Goal: Task Accomplishment & Management: Manage account settings

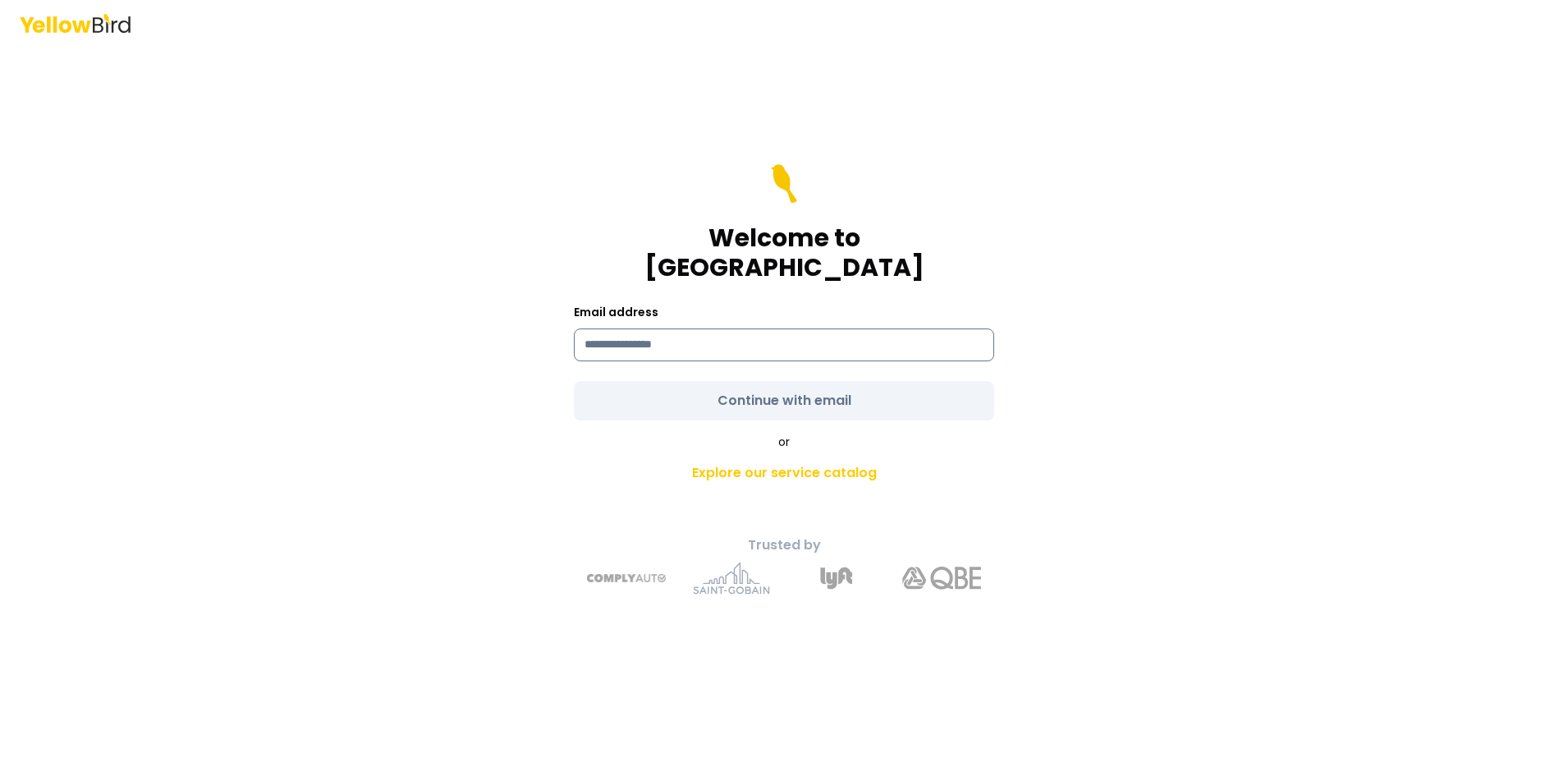
click at [642, 330] on input at bounding box center [784, 345] width 421 height 33
type input "**********"
click at [810, 384] on form "**********" at bounding box center [784, 292] width 421 height 257
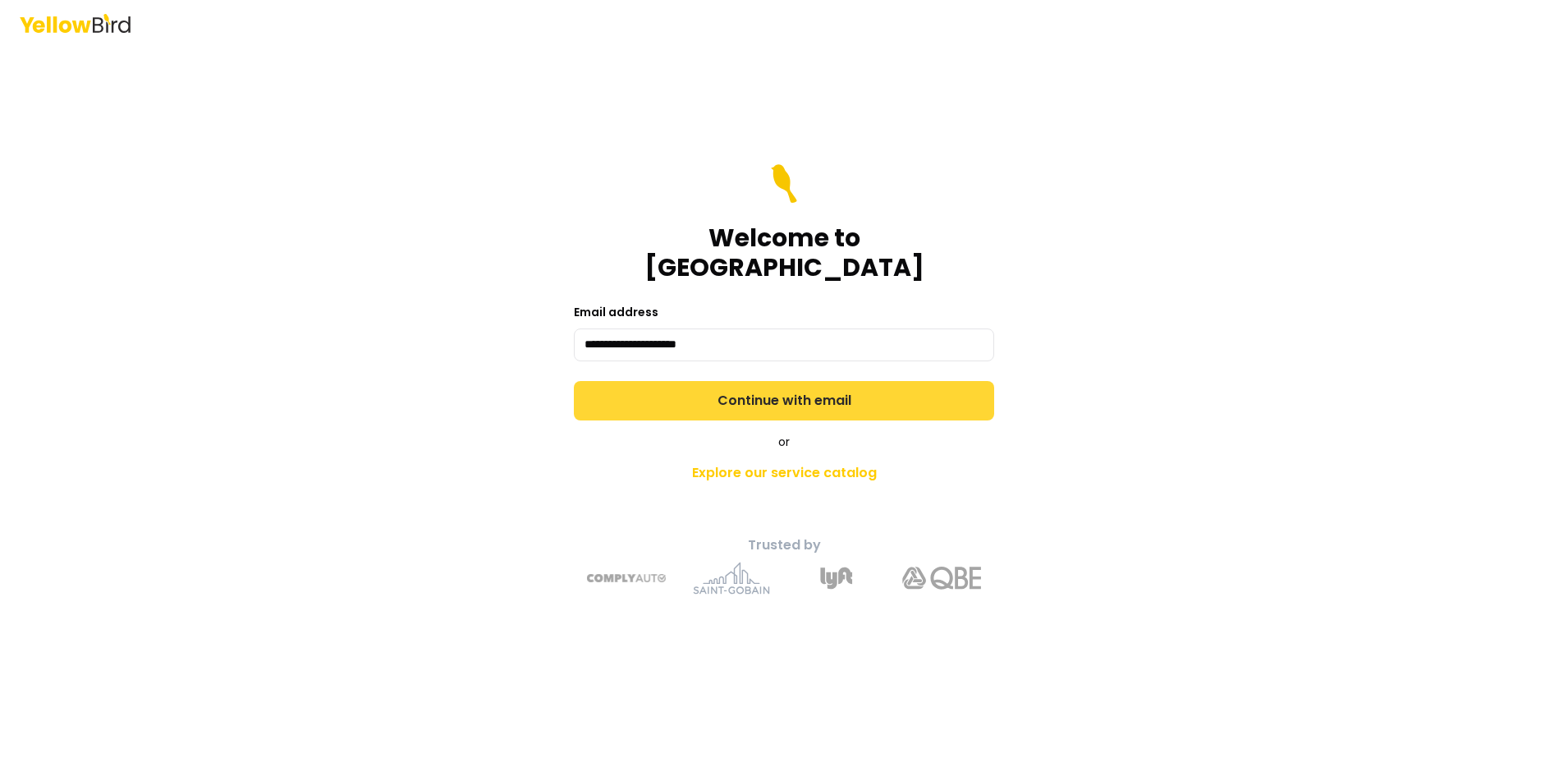
click at [810, 384] on button "Continue with email" at bounding box center [784, 400] width 421 height 39
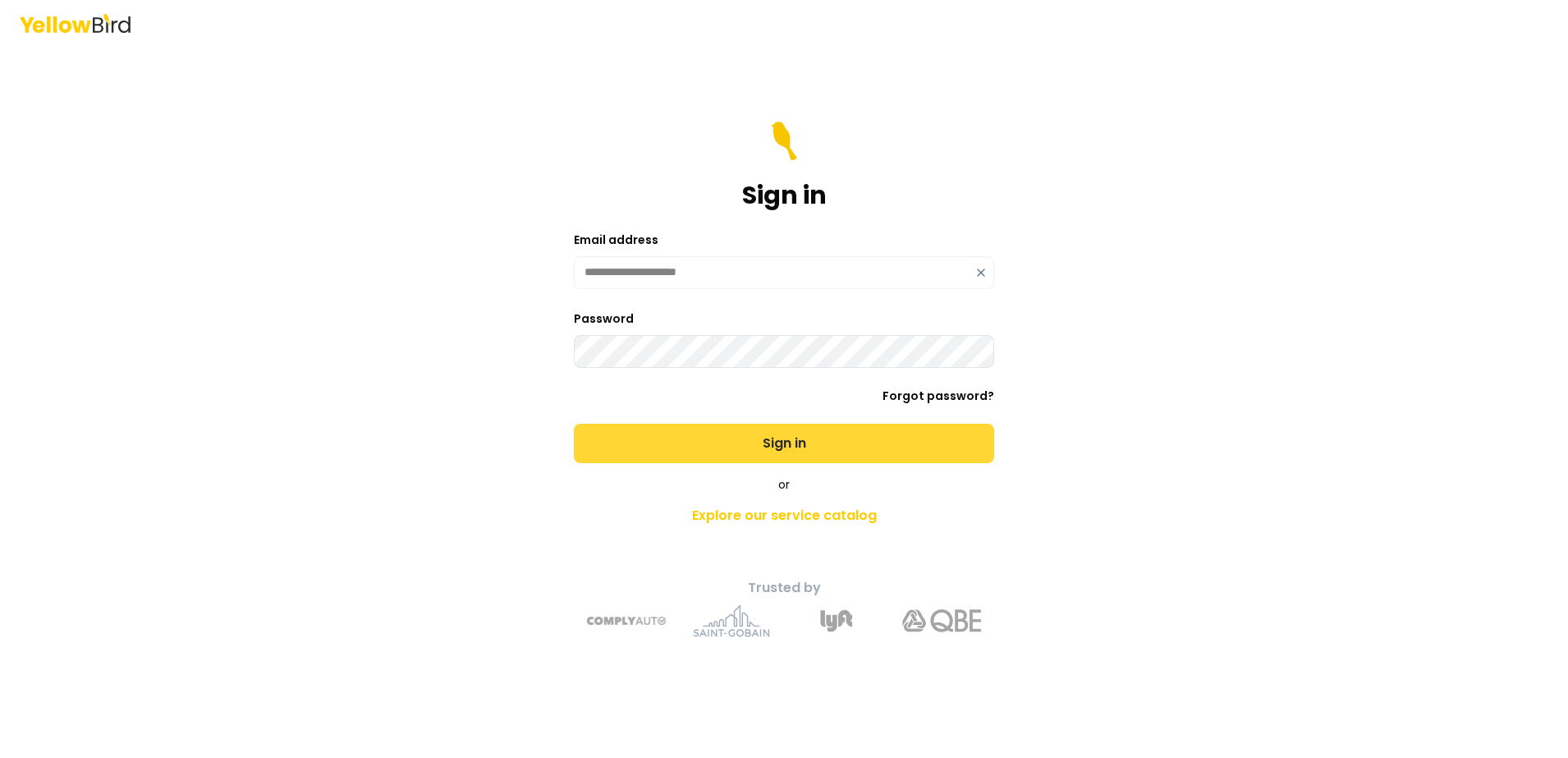
click at [785, 443] on button "Sign in" at bounding box center [784, 443] width 421 height 39
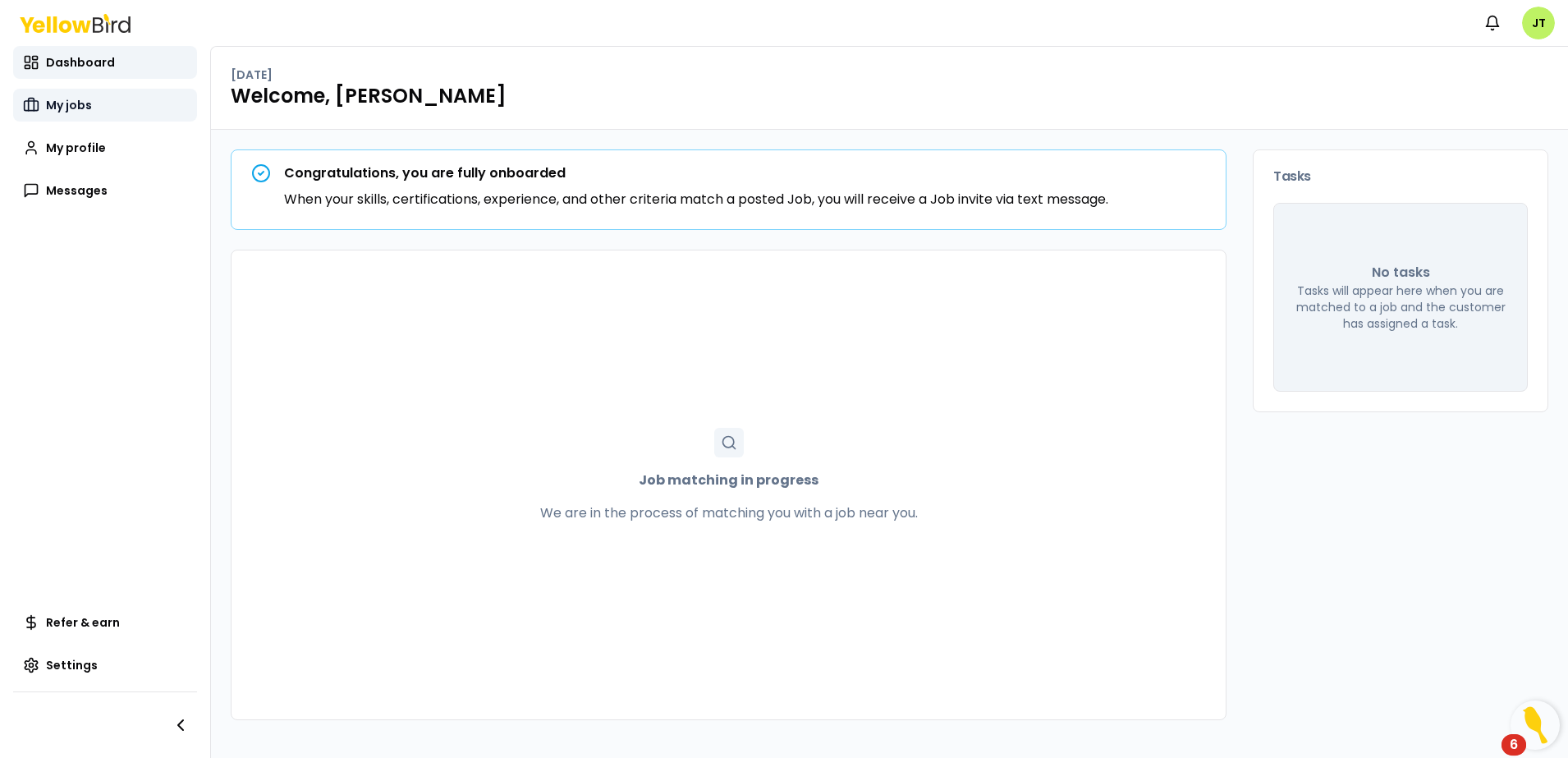
click at [61, 105] on span "My jobs" at bounding box center [68, 105] width 46 height 16
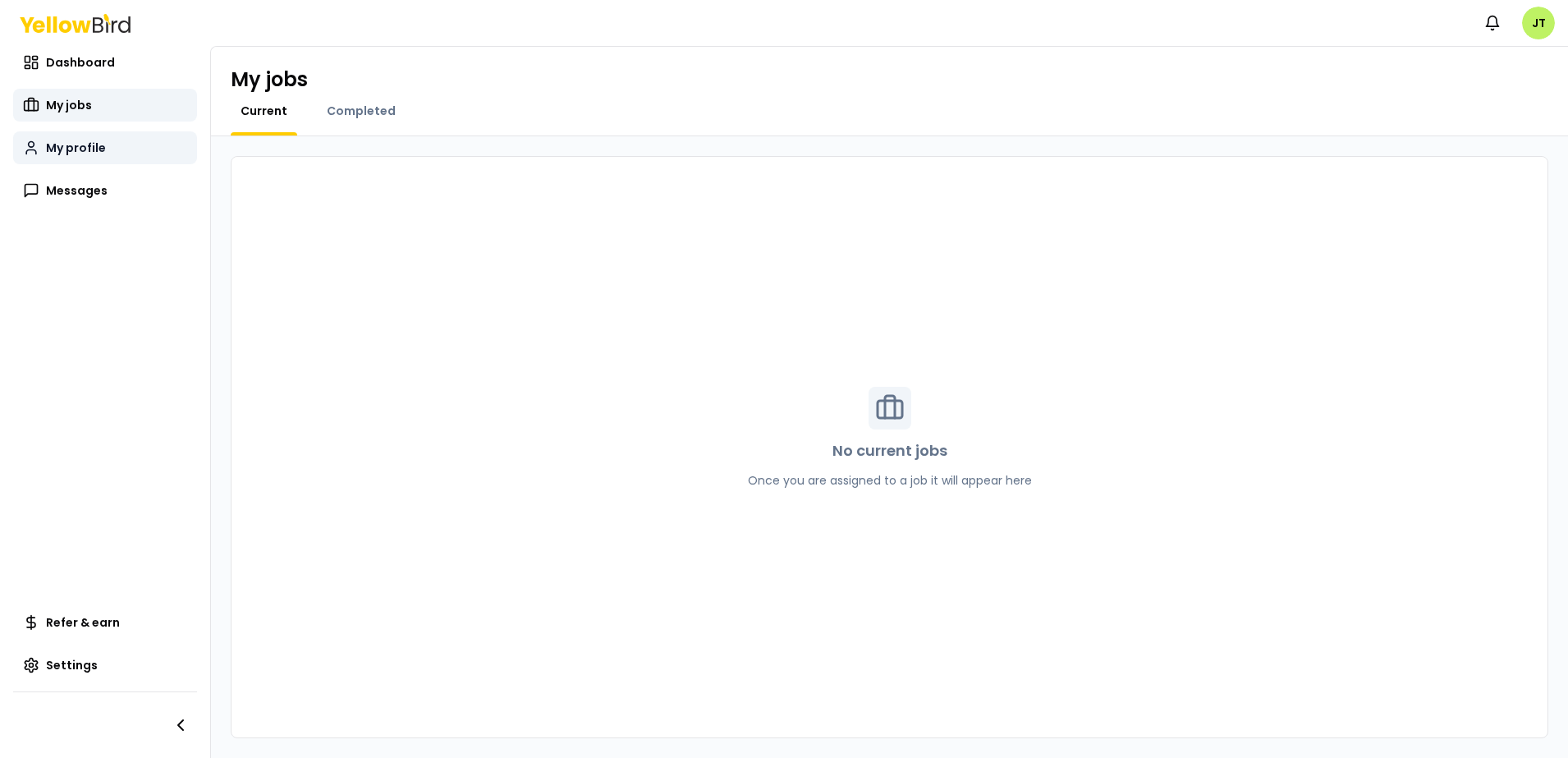
click at [69, 144] on span "My profile" at bounding box center [76, 148] width 60 height 16
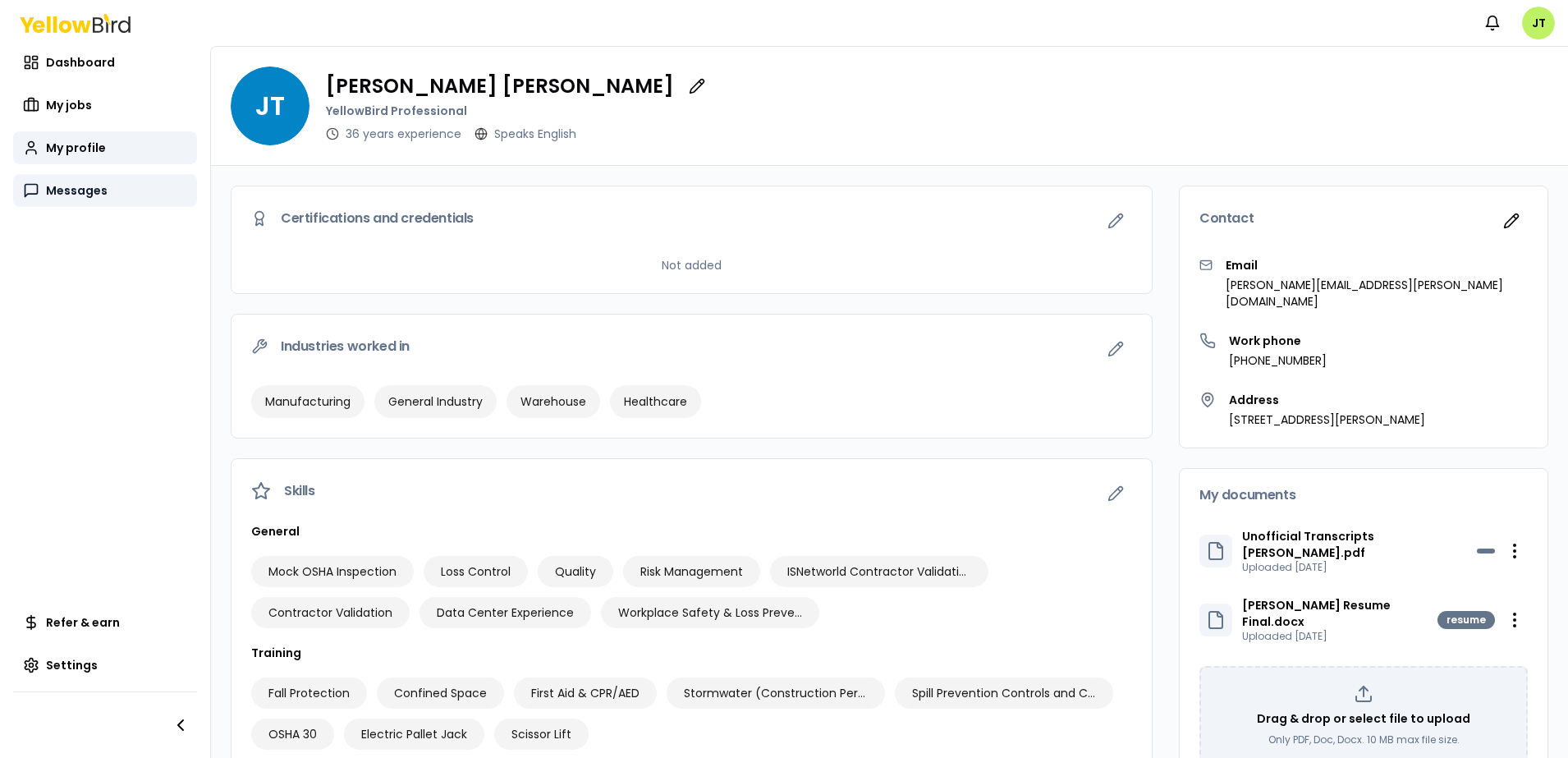
click at [82, 181] on link "Messages" at bounding box center [105, 191] width 184 height 33
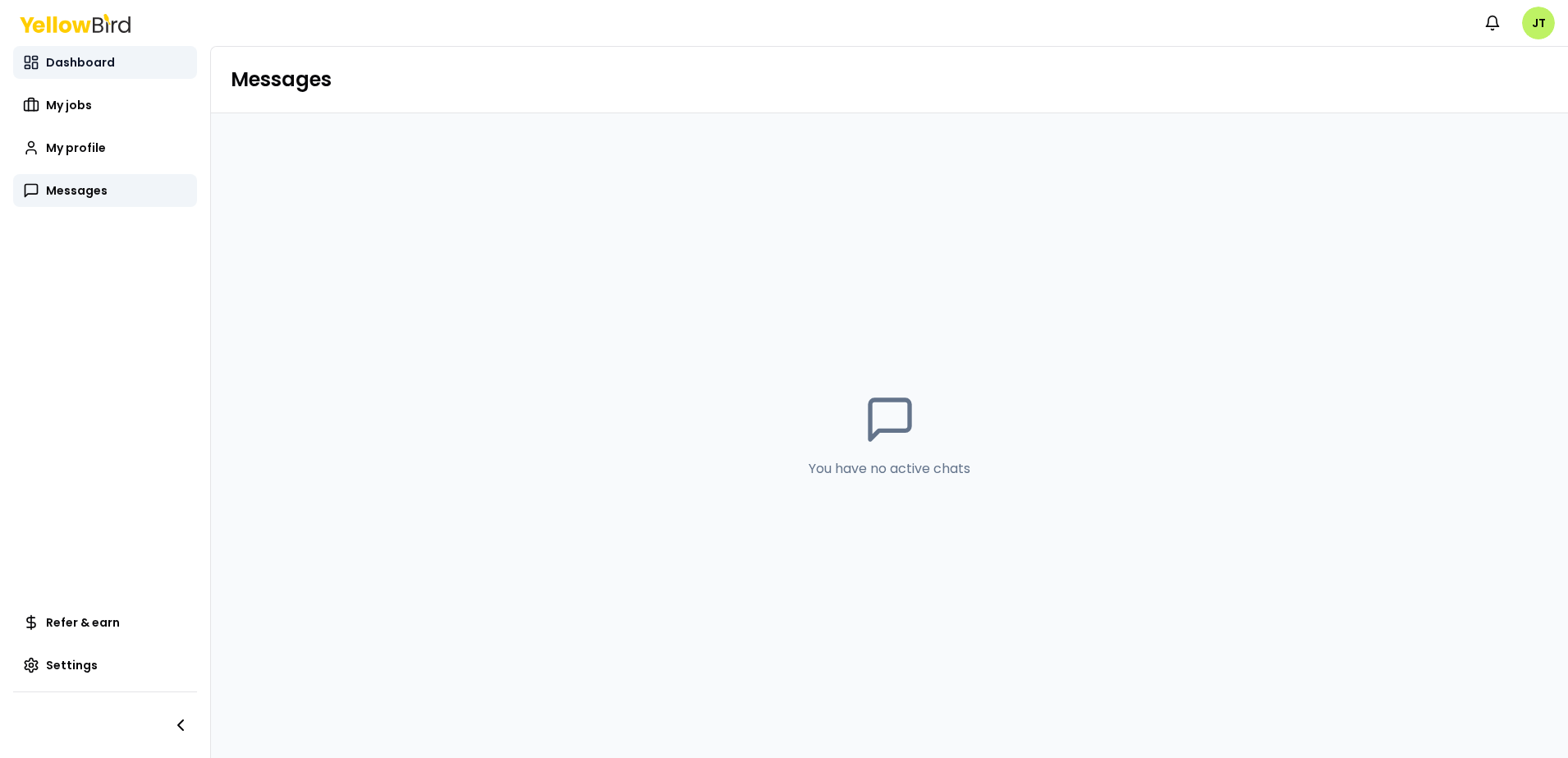
click at [65, 66] on span "Dashboard" at bounding box center [80, 62] width 69 height 16
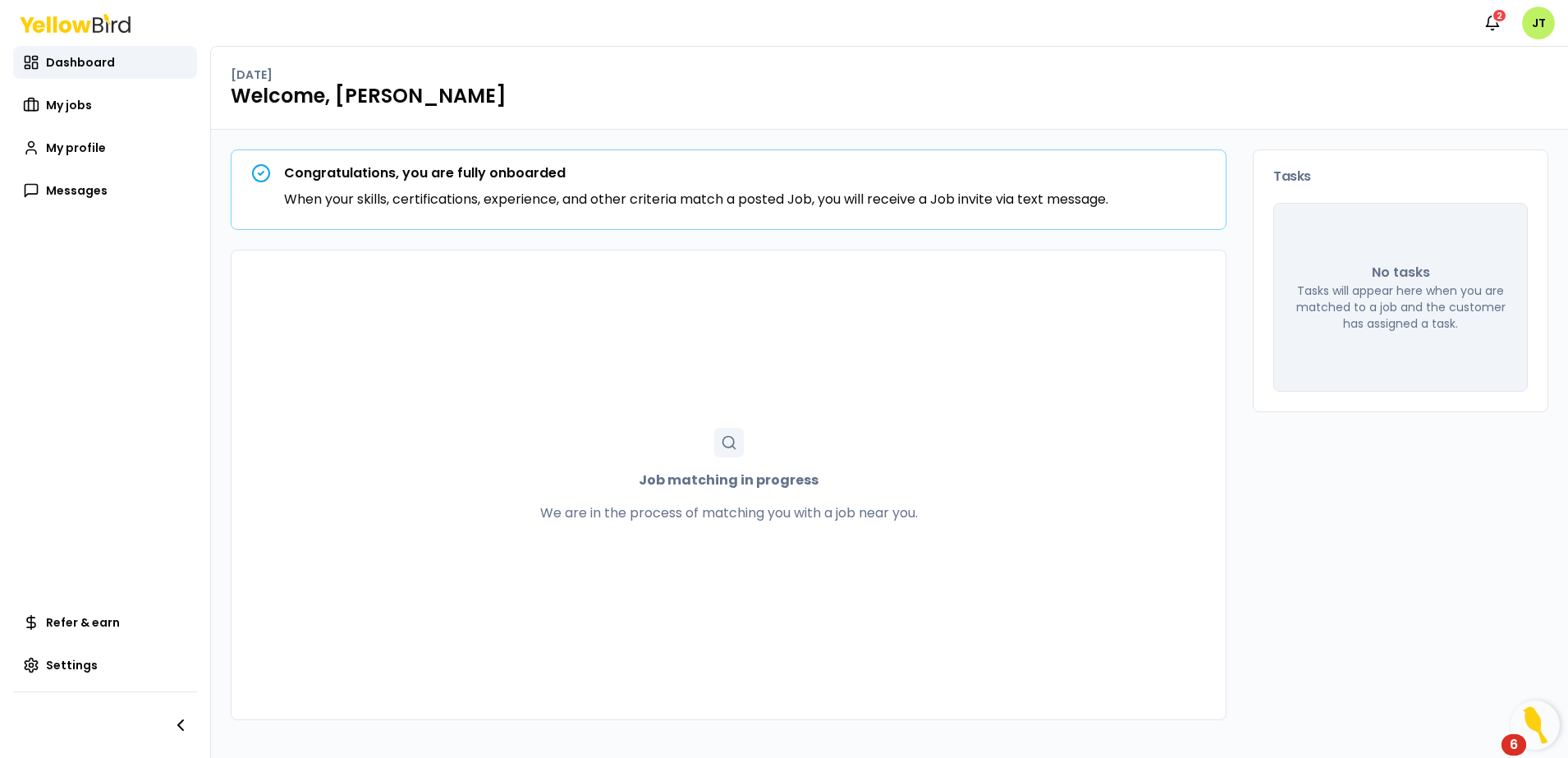
click at [0, 127] on html "Notifications 2 JT Dashboard My jobs My profile Messages Refer & earn Settings …" at bounding box center [784, 379] width 1568 height 758
click at [78, 189] on span "Messages" at bounding box center [76, 191] width 61 height 16
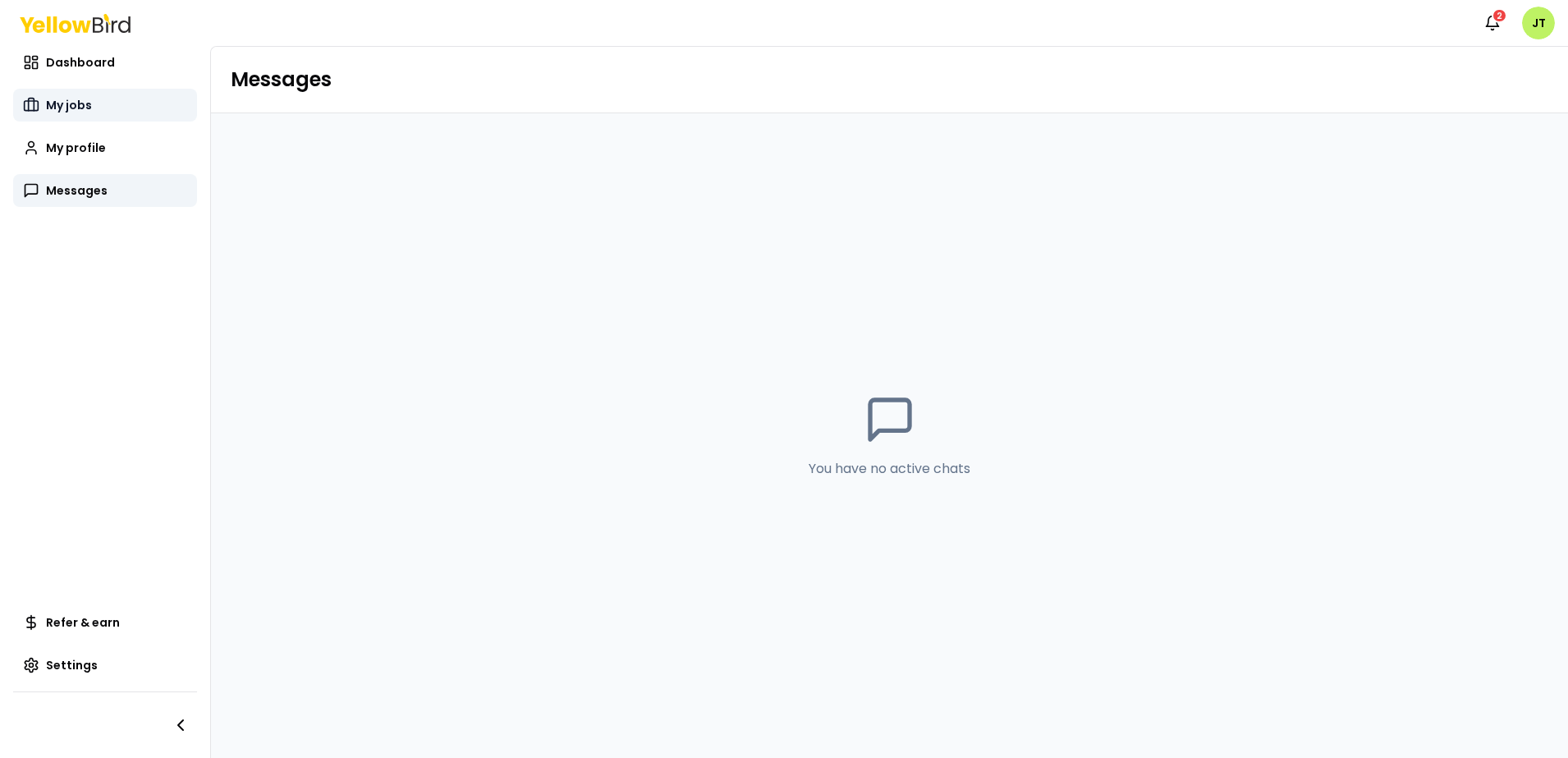
click at [73, 111] on span "My jobs" at bounding box center [68, 105] width 46 height 16
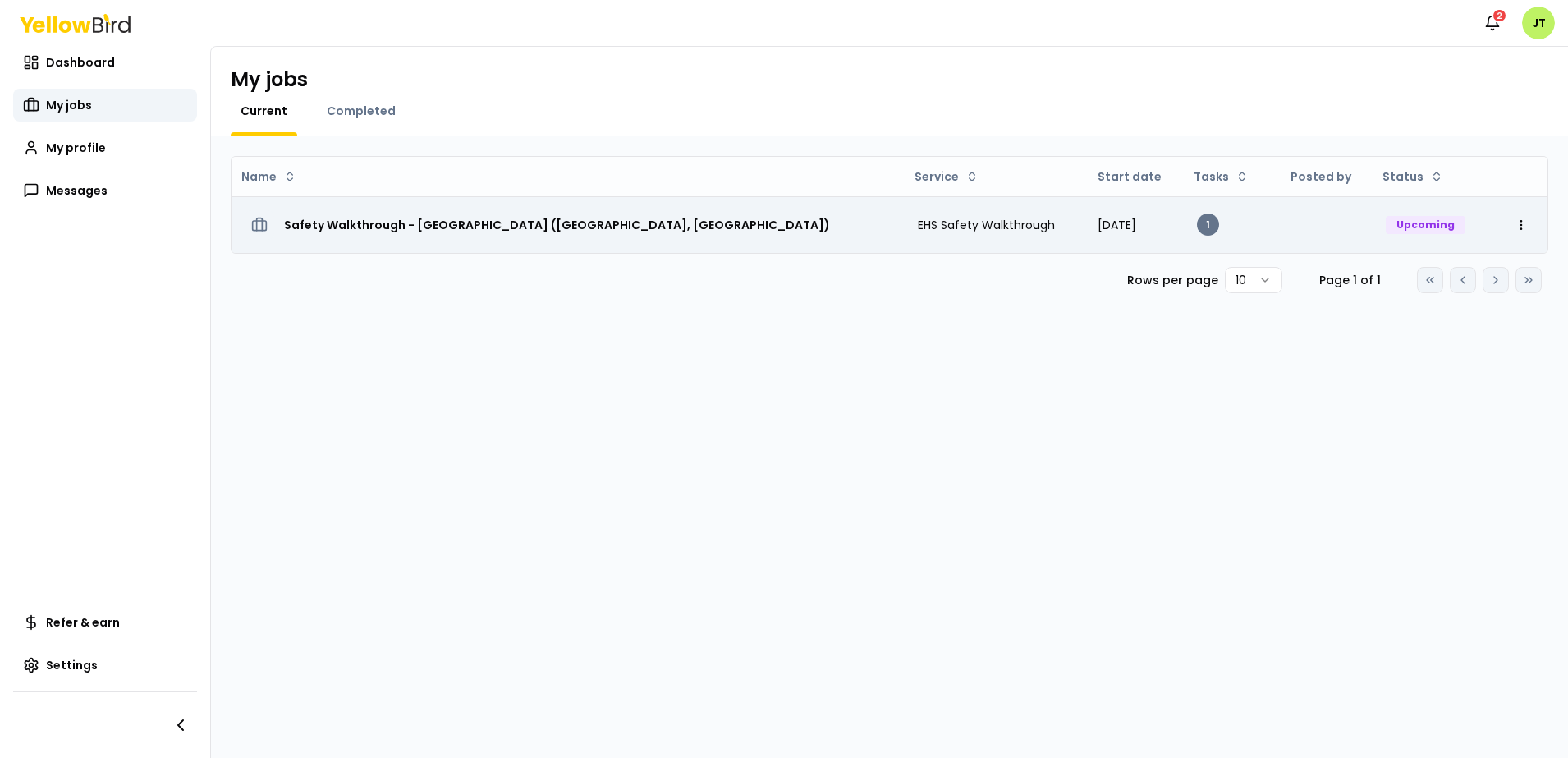
click at [617, 226] on h3 "Safety Walkthrough - [GEOGRAPHIC_DATA] ([GEOGRAPHIC_DATA], [GEOGRAPHIC_DATA])" at bounding box center [557, 225] width 546 height 29
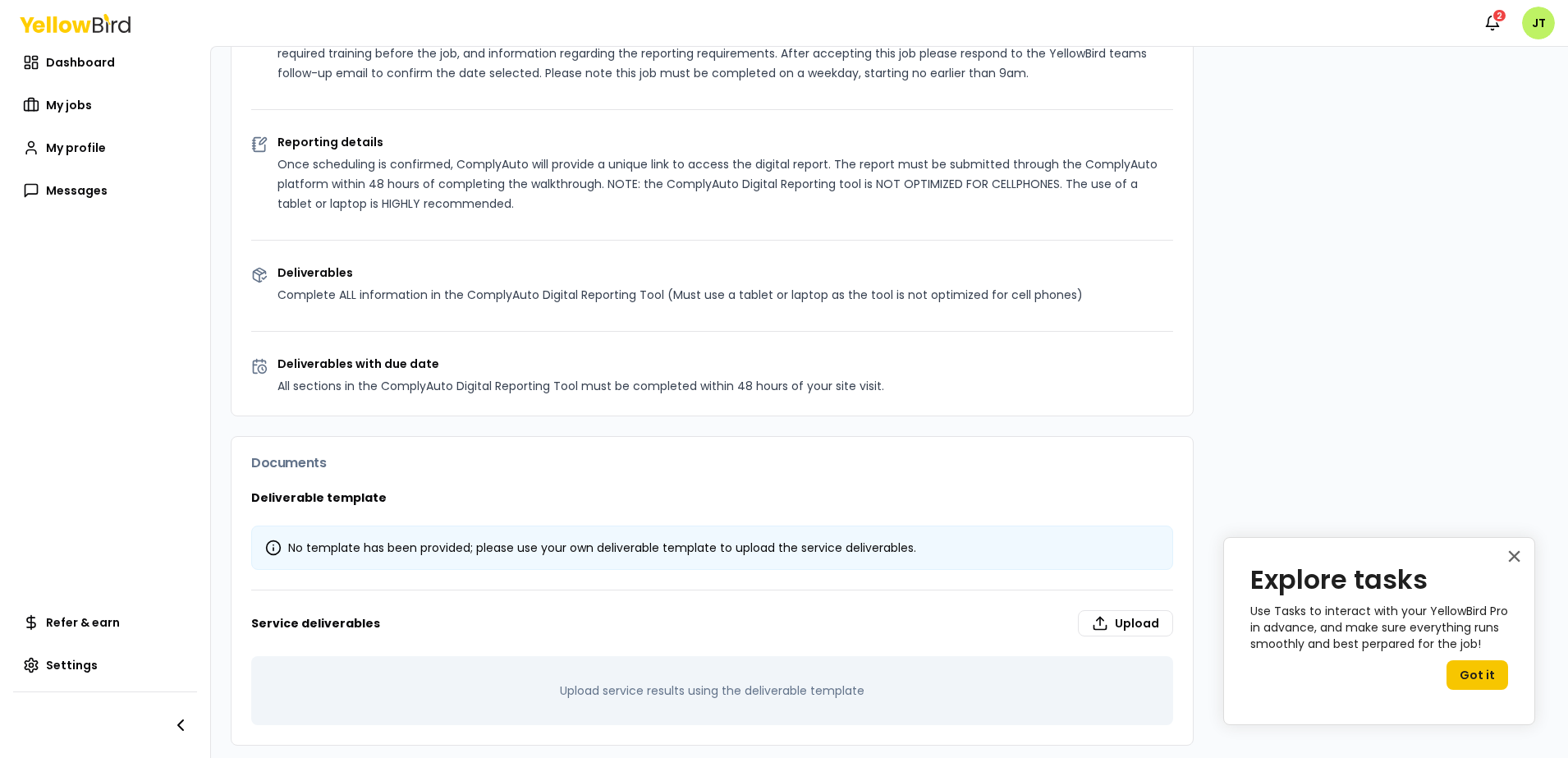
scroll to position [637, 0]
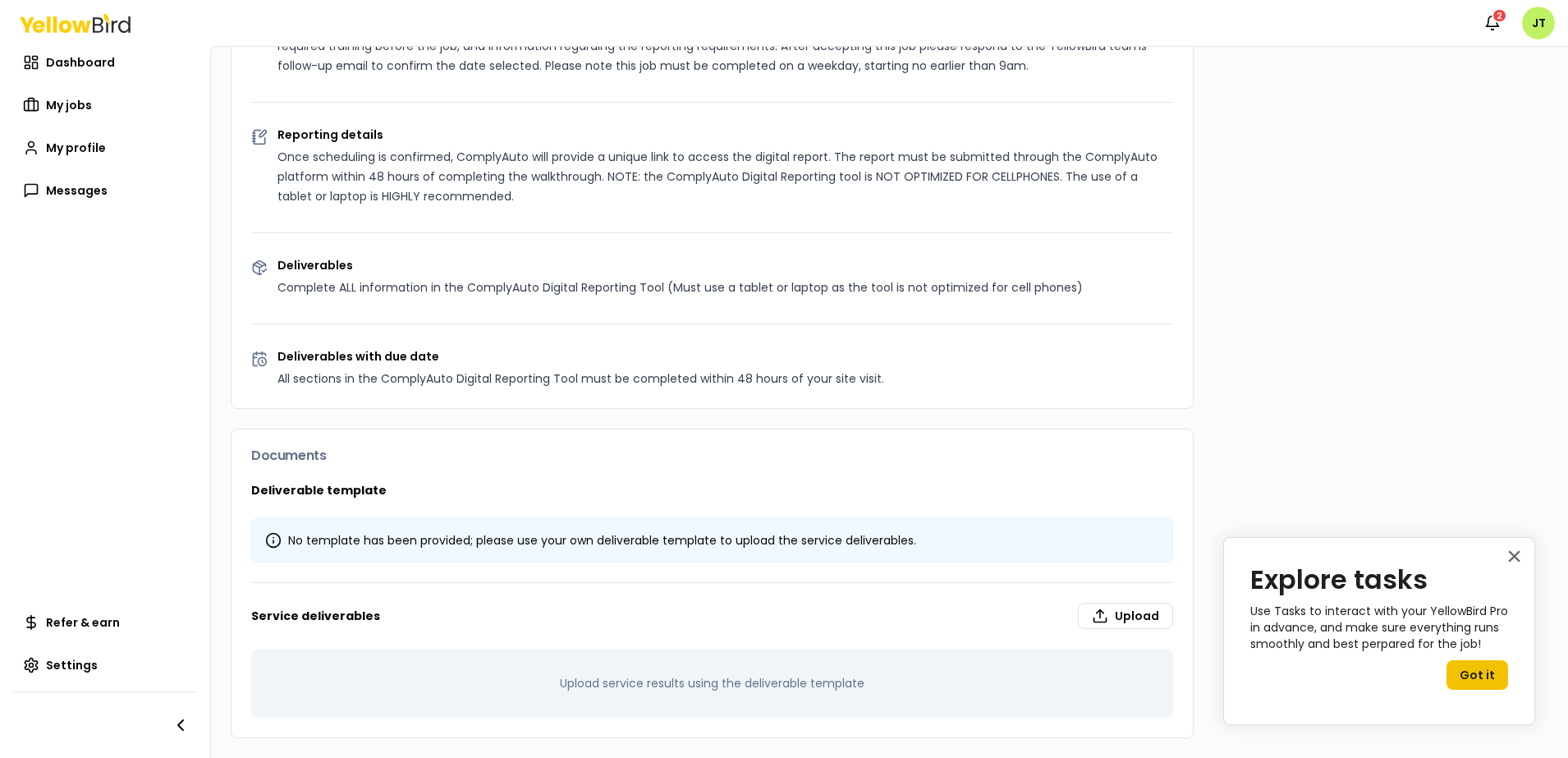
click at [1479, 675] on button "Got it" at bounding box center [1477, 675] width 61 height 29
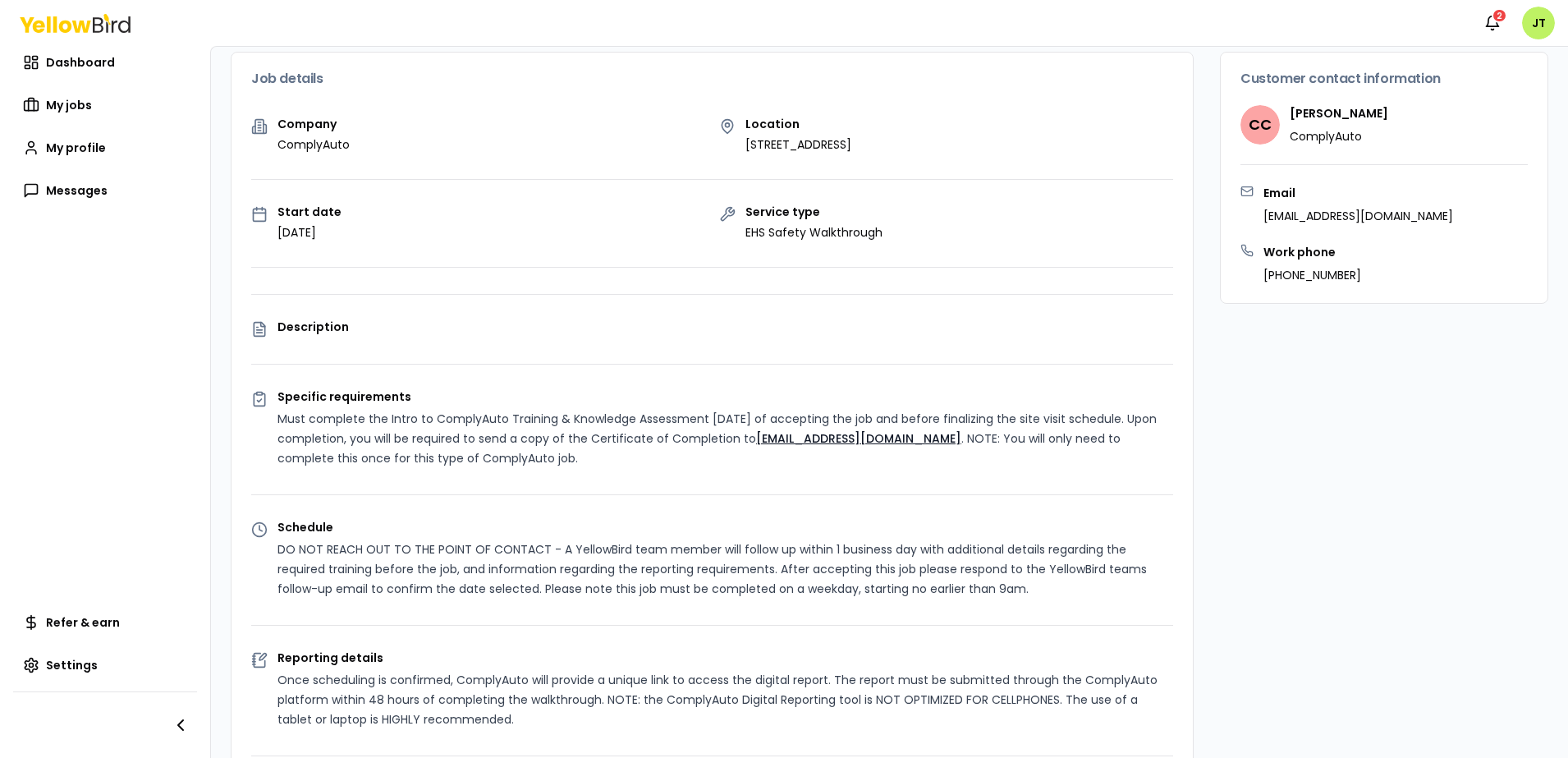
scroll to position [0, 0]
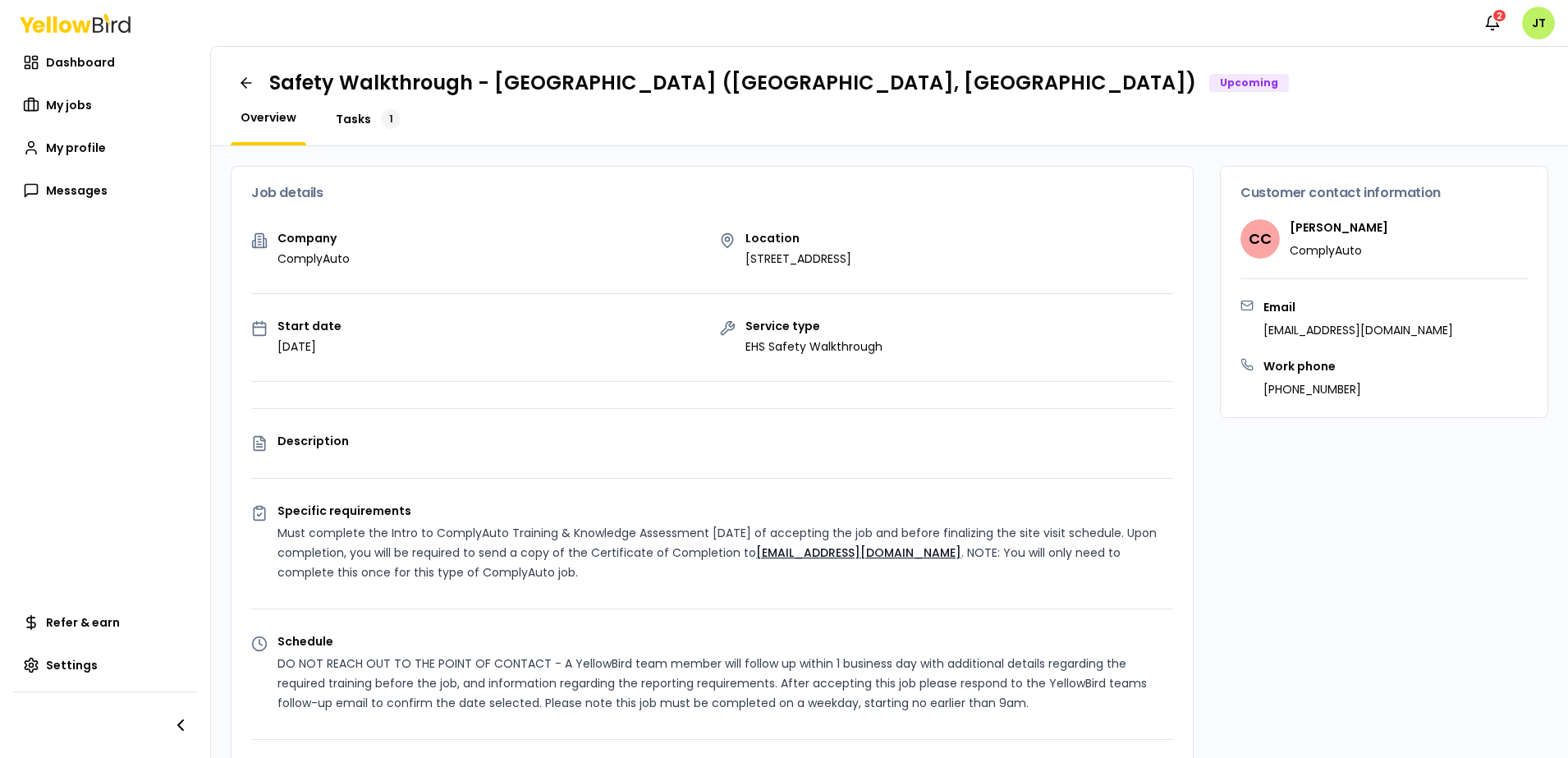
click at [349, 119] on span "Tasks" at bounding box center [353, 119] width 36 height 16
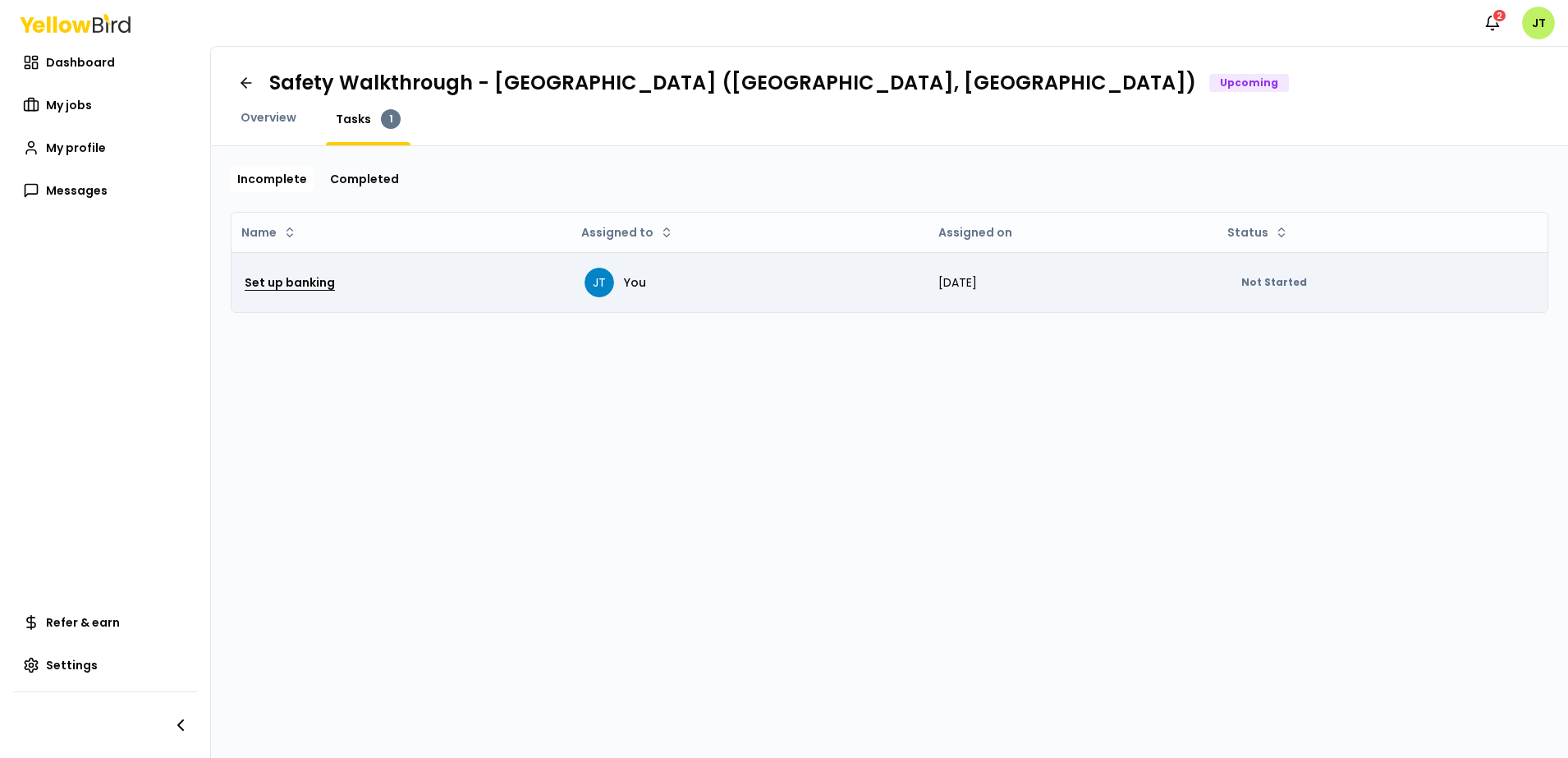
click at [290, 284] on h3 "Set up banking" at bounding box center [289, 282] width 90 height 29
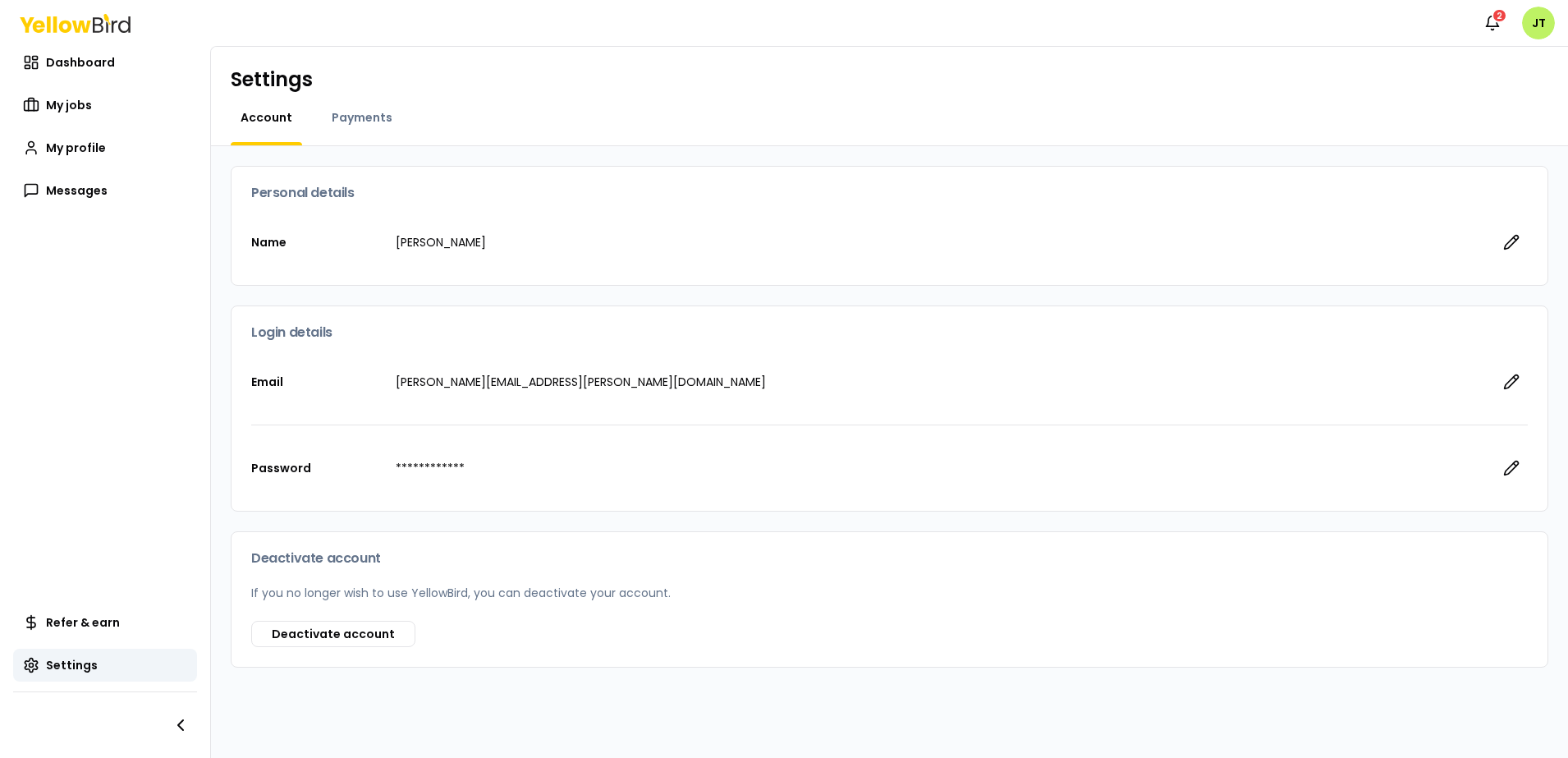
click at [501, 479] on div "**********" at bounding box center [889, 468] width 1277 height 86
click at [354, 118] on span "Payments" at bounding box center [361, 118] width 61 height 16
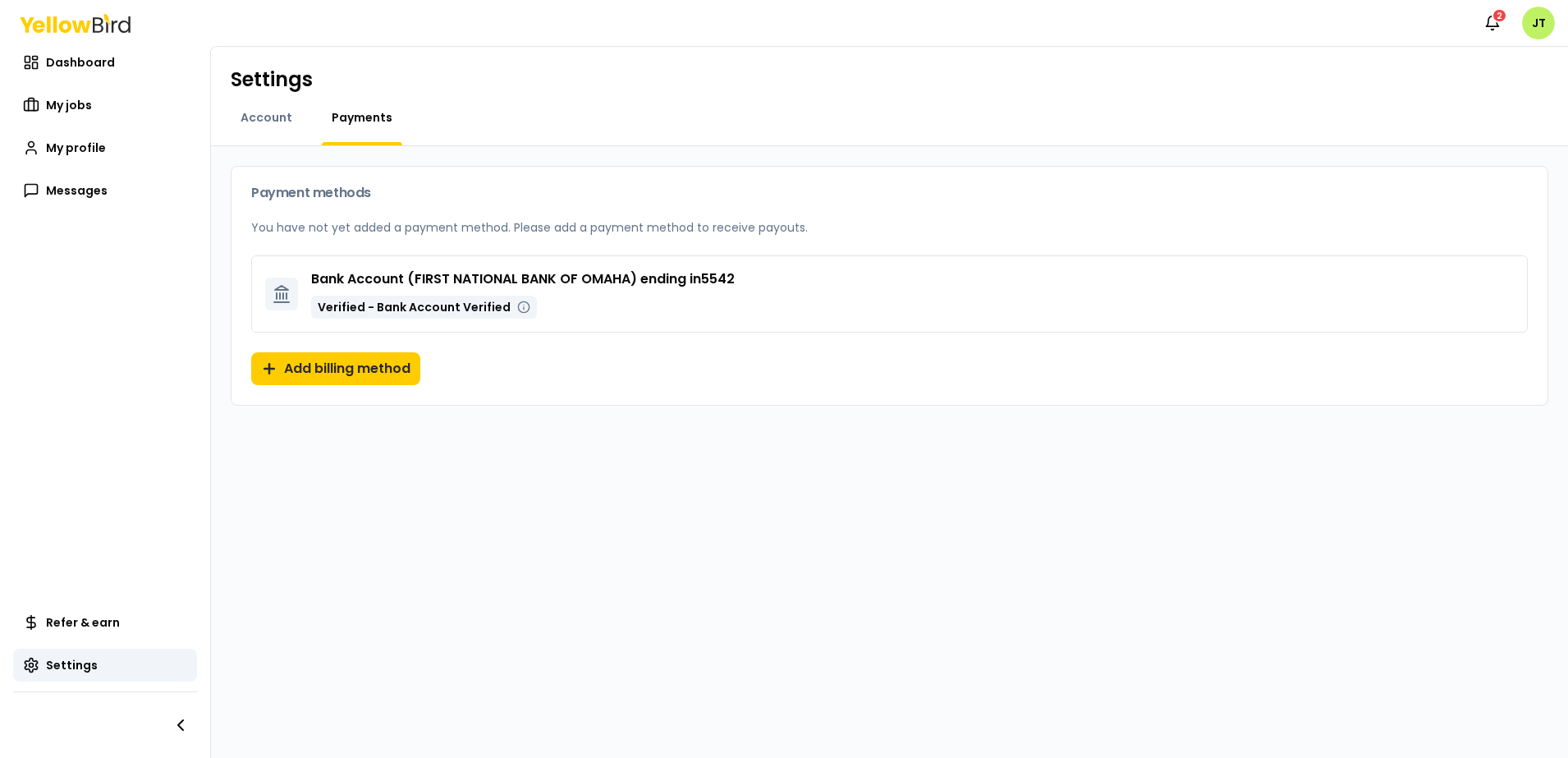
click at [538, 301] on div "Bank Account ( FIRST NATIONAL BANK OF OMAHA ) ending in 5542 Verified - Bank Ac…" at bounding box center [523, 294] width 423 height 49
click at [312, 297] on p "Verified - Bank Account Verified" at bounding box center [423, 307] width 225 height 23
click at [250, 125] on span "Account" at bounding box center [267, 118] width 52 height 16
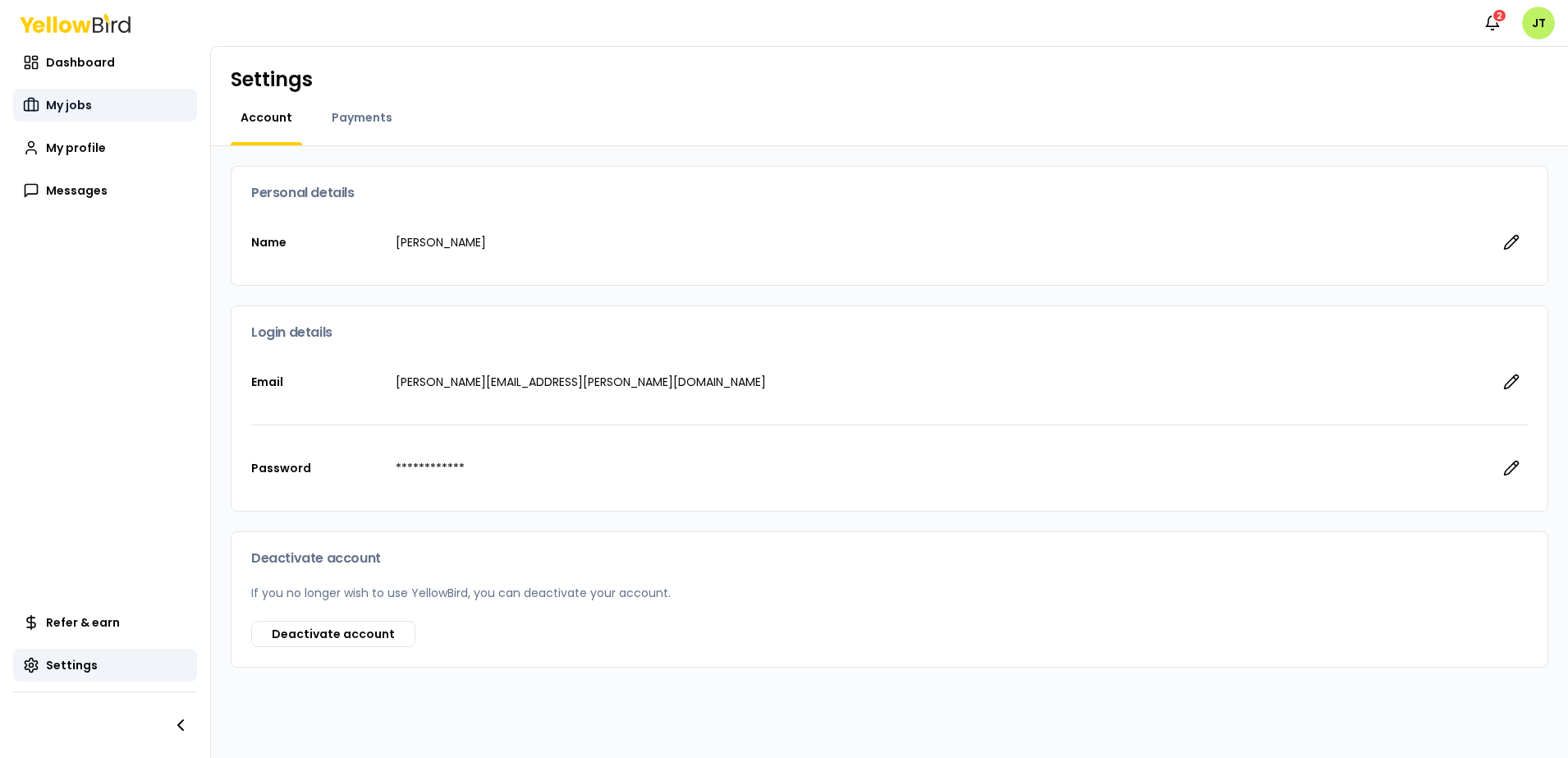
click at [63, 100] on span "My jobs" at bounding box center [68, 105] width 46 height 16
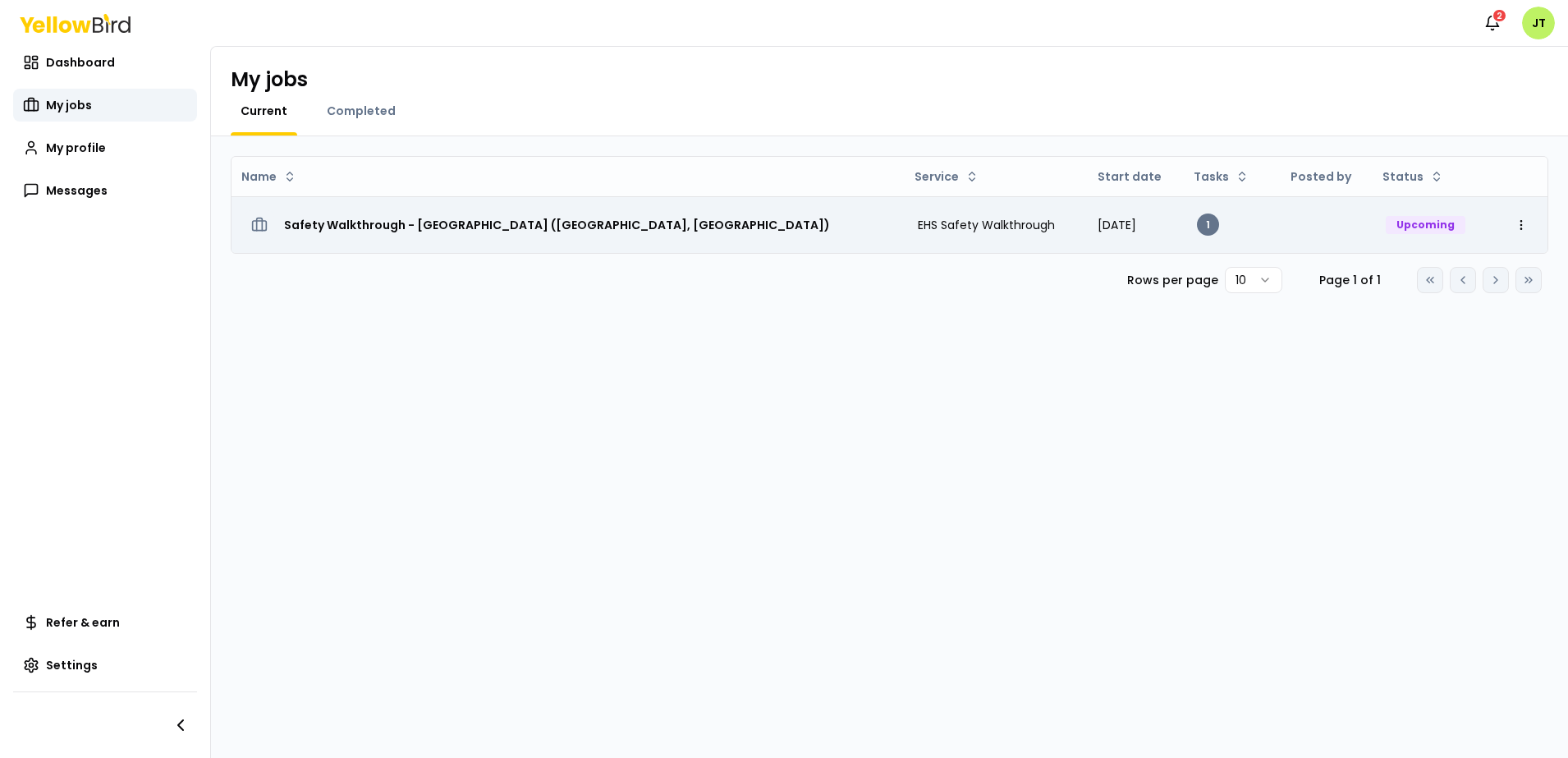
click at [262, 225] on icon at bounding box center [260, 223] width 5 height 12
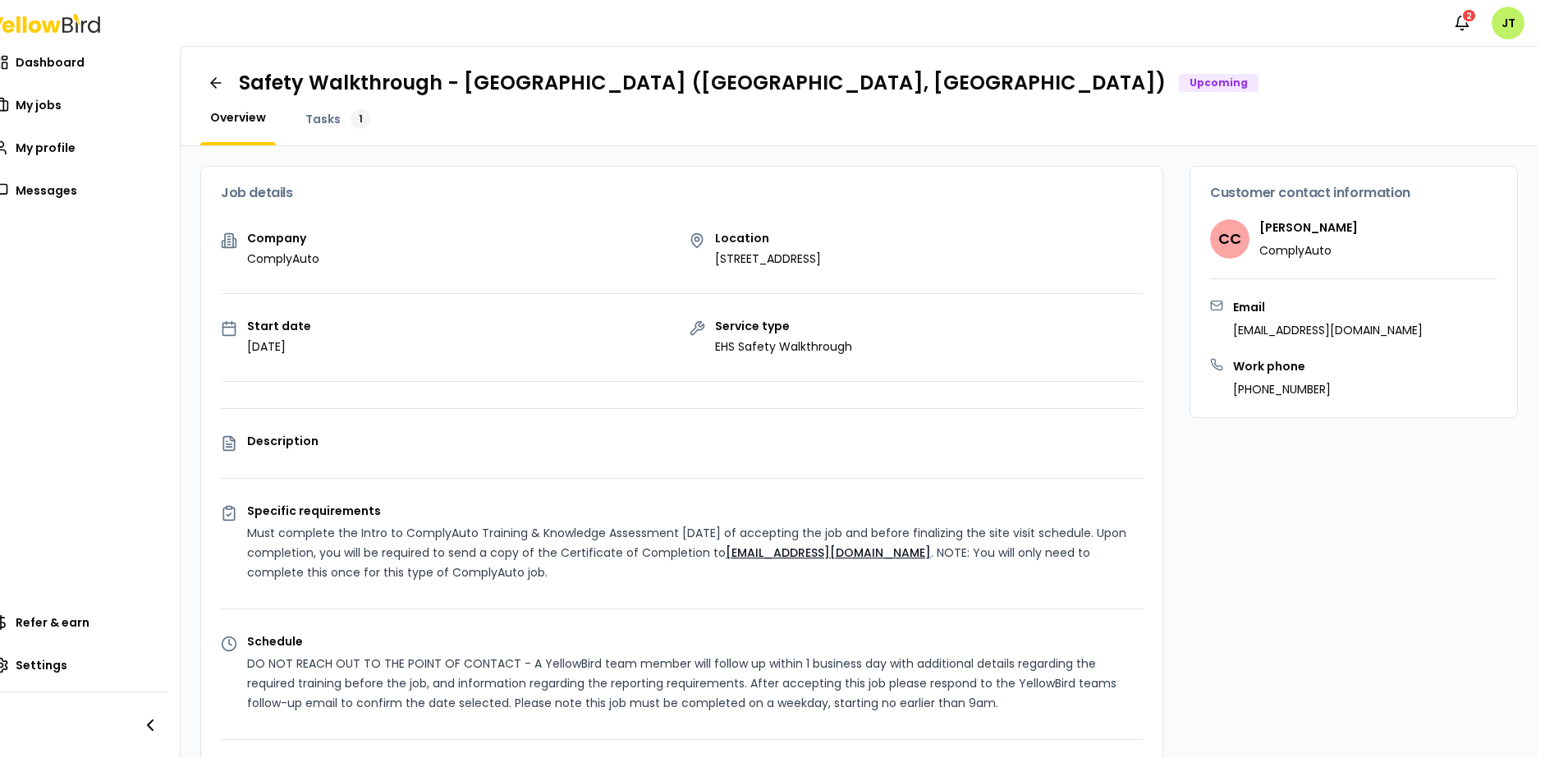
drag, startPoint x: 1549, startPoint y: 216, endPoint x: 1554, endPoint y: 353, distance: 137.1
click at [1554, 353] on div "Notifications 2 JT Dashboard My jobs My profile Messages Refer & earn Settings …" at bounding box center [784, 379] width 1568 height 758
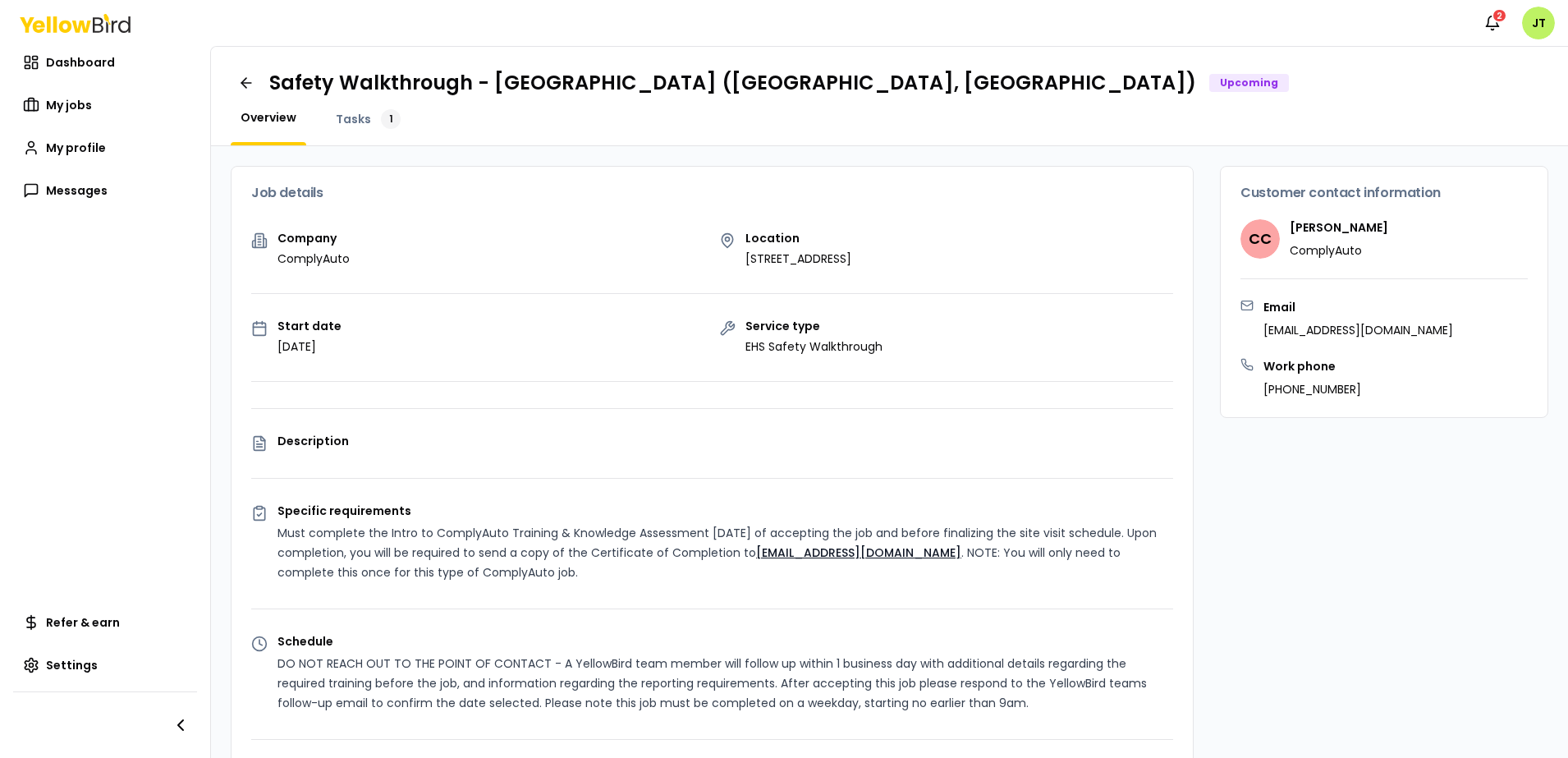
click at [1520, 499] on div "Customer contact information CC [PERSON_NAME] ComplyAuto Email [EMAIL_ADDRESS][…" at bounding box center [1385, 771] width 329 height 1210
click at [352, 116] on span "Tasks" at bounding box center [353, 119] width 36 height 16
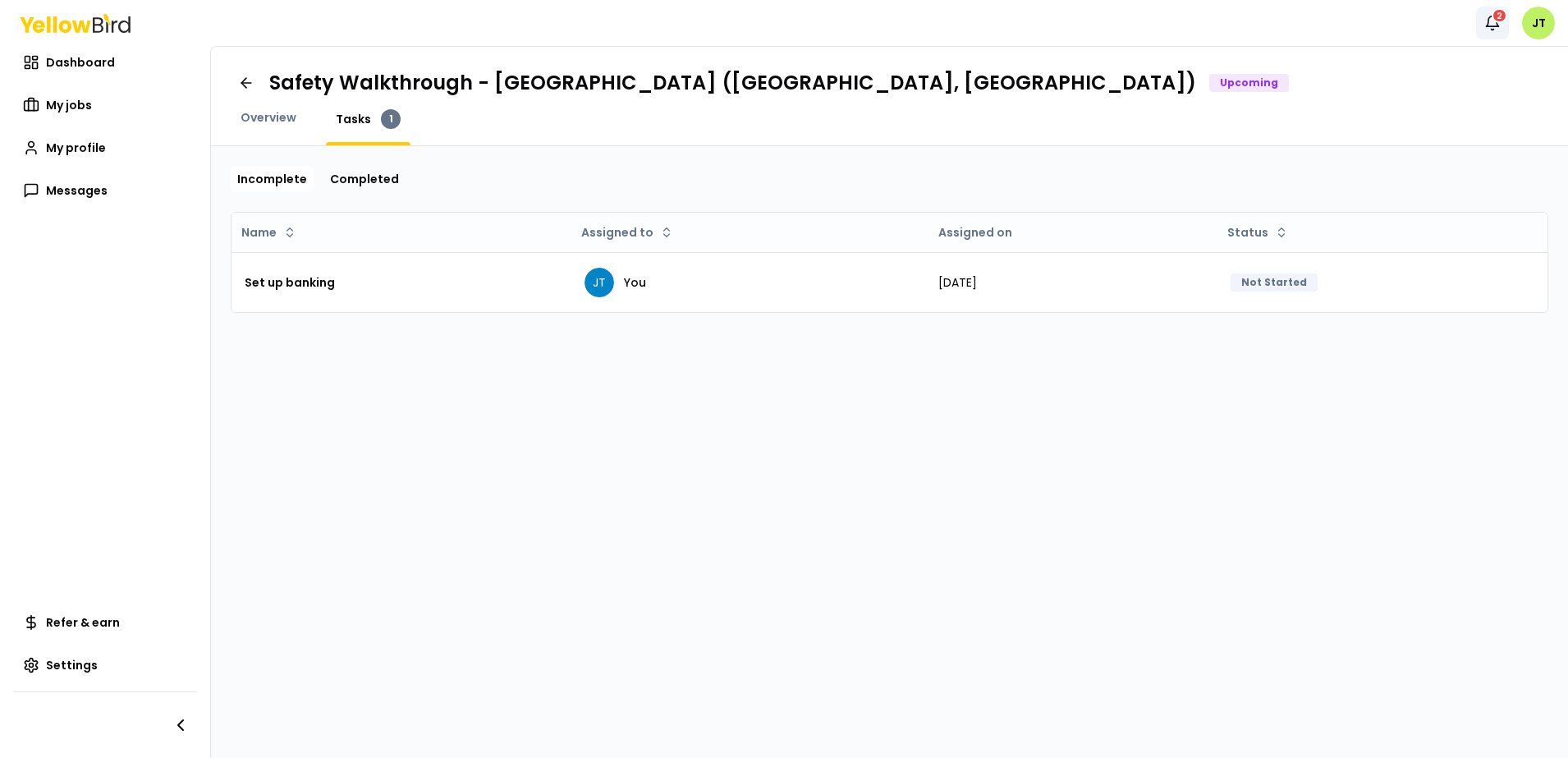
click at [1492, 17] on icon "button" at bounding box center [1492, 23] width 16 height 16
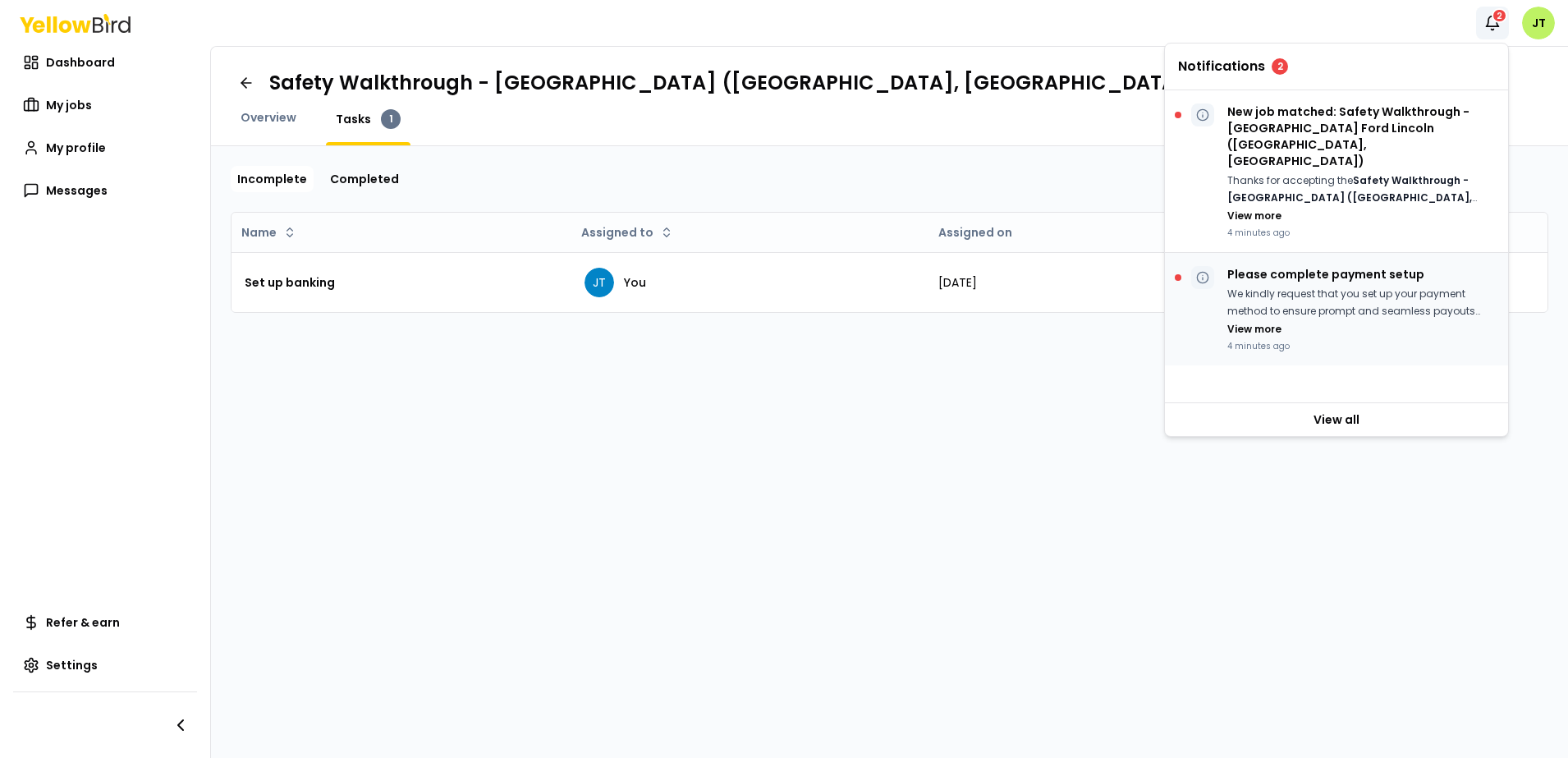
click at [1327, 286] on p "We kindly request that you set up your payment method to ensure prompt and seam…" at bounding box center [1361, 302] width 267 height 34
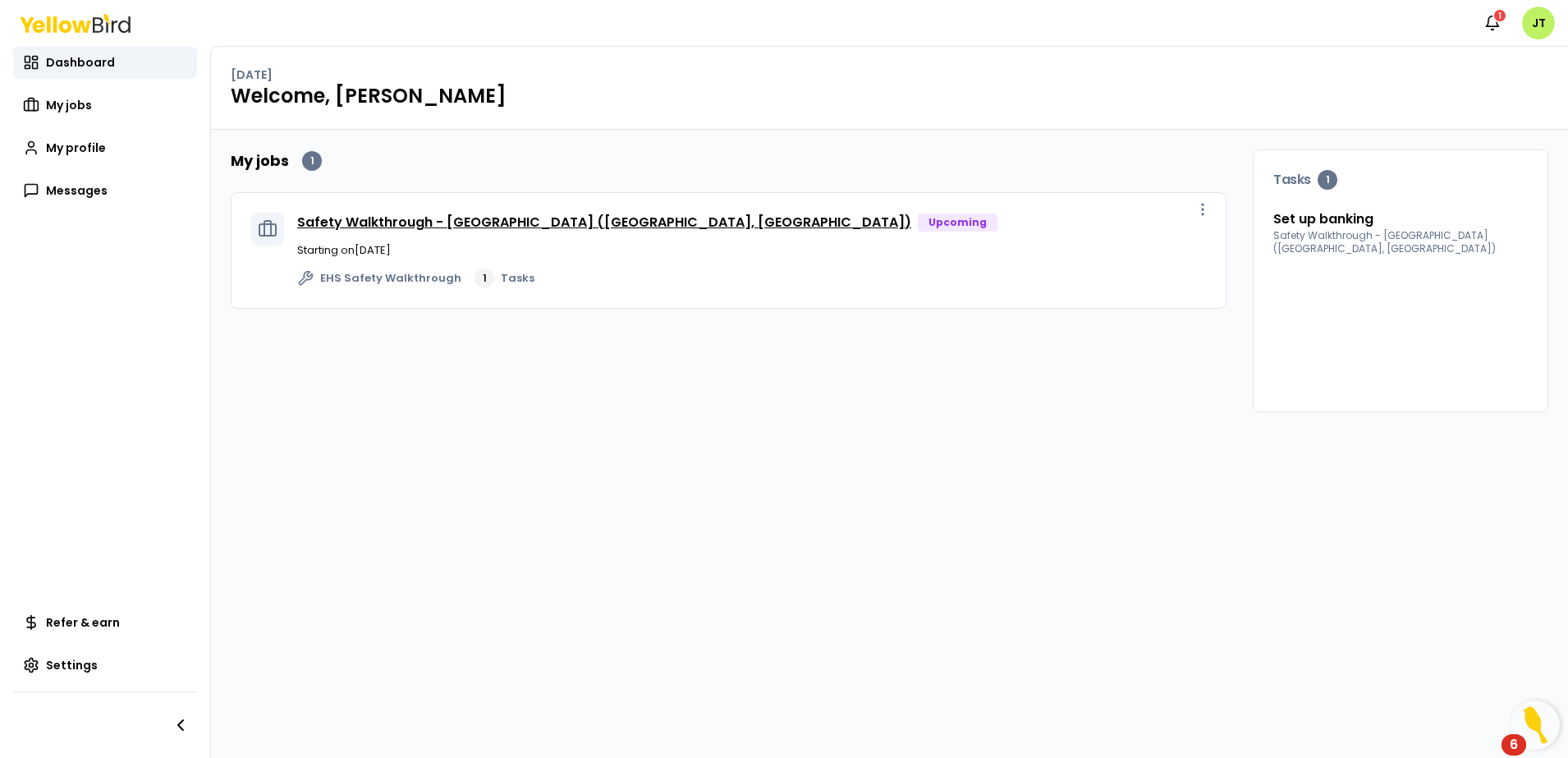
click at [494, 220] on link "Safety Walkthrough - [GEOGRAPHIC_DATA] ([GEOGRAPHIC_DATA], [GEOGRAPHIC_DATA])" at bounding box center [604, 222] width 614 height 19
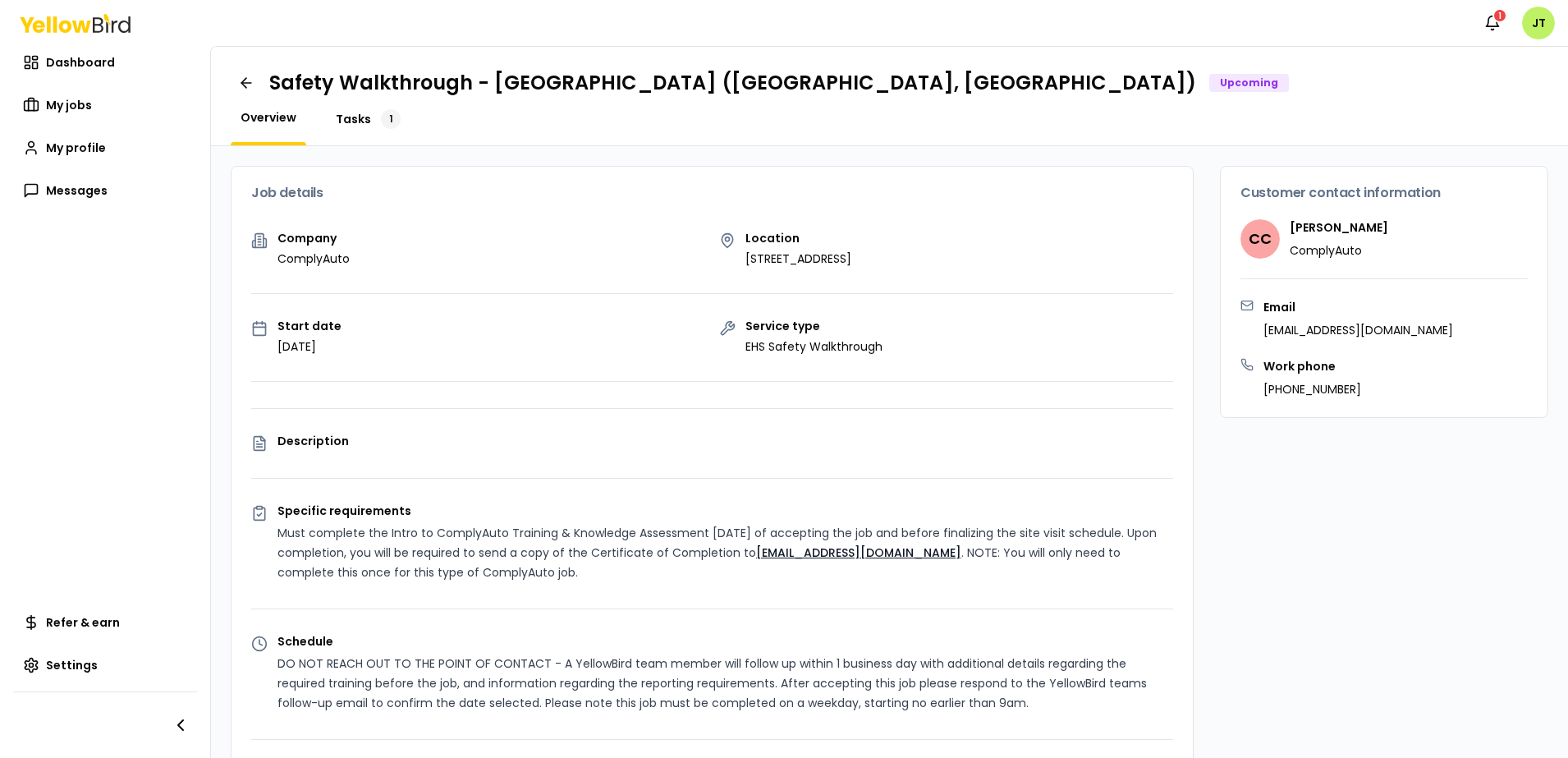
click at [377, 110] on link "Tasks 1" at bounding box center [368, 120] width 85 height 20
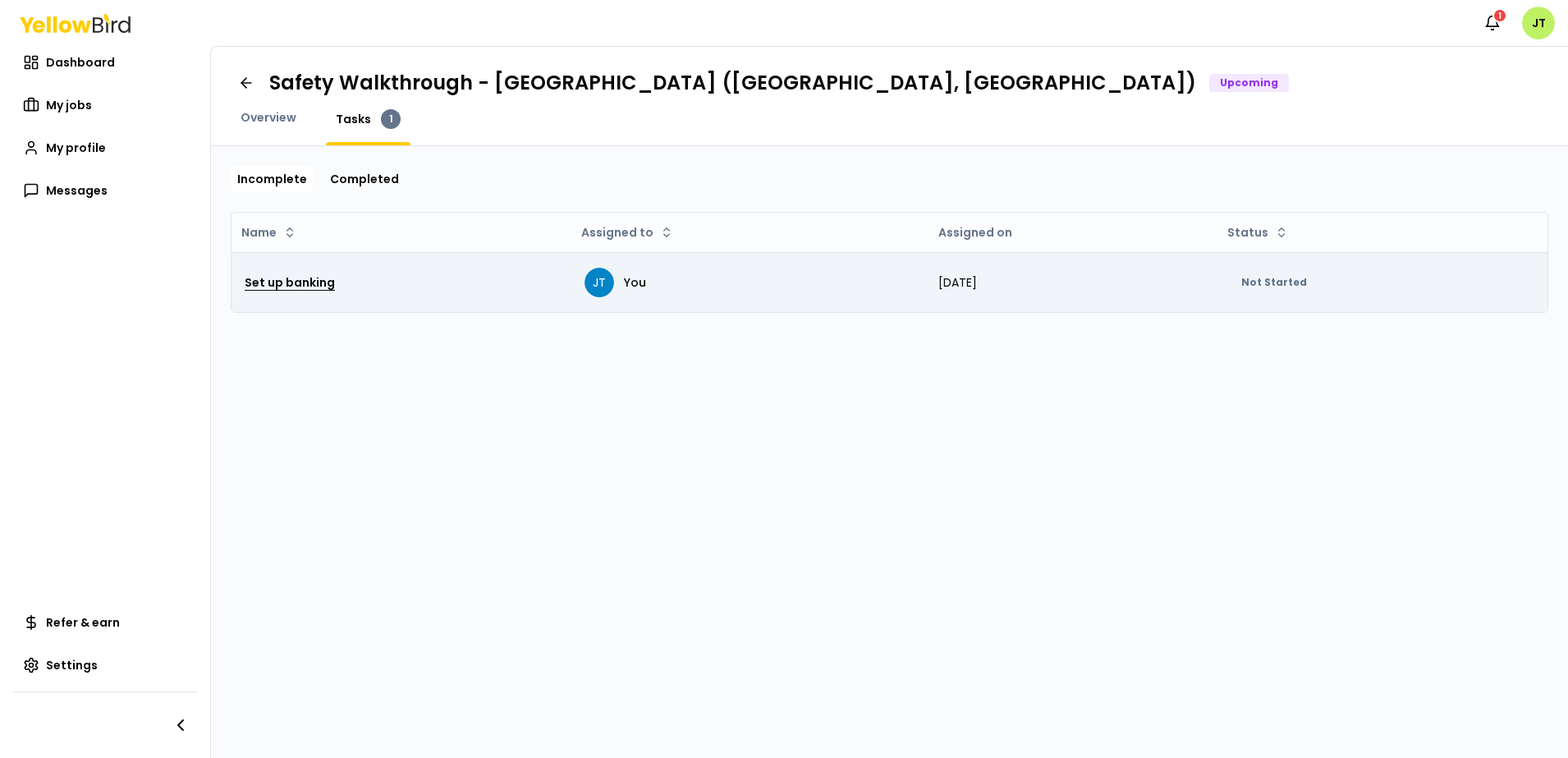
click at [298, 280] on h3 "Set up banking" at bounding box center [289, 282] width 90 height 29
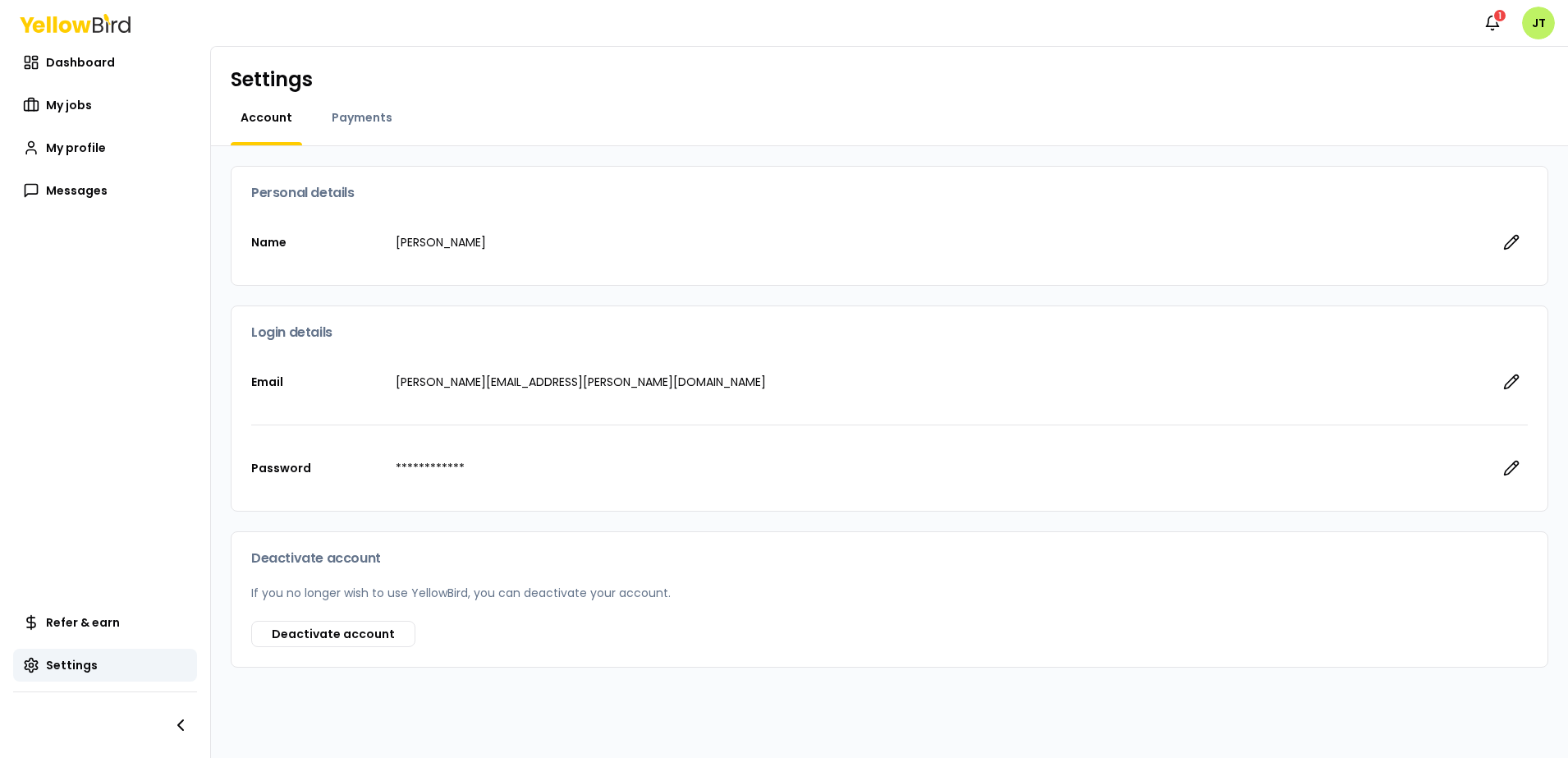
click at [500, 465] on p "**********" at bounding box center [939, 468] width 1086 height 16
click at [482, 469] on p "**********" at bounding box center [939, 468] width 1086 height 16
click at [378, 583] on div "Deactivate account If you no longer wish to use YellowBird, you can deactivate …" at bounding box center [890, 576] width 1316 height 89
click at [358, 119] on span "Payments" at bounding box center [361, 118] width 61 height 16
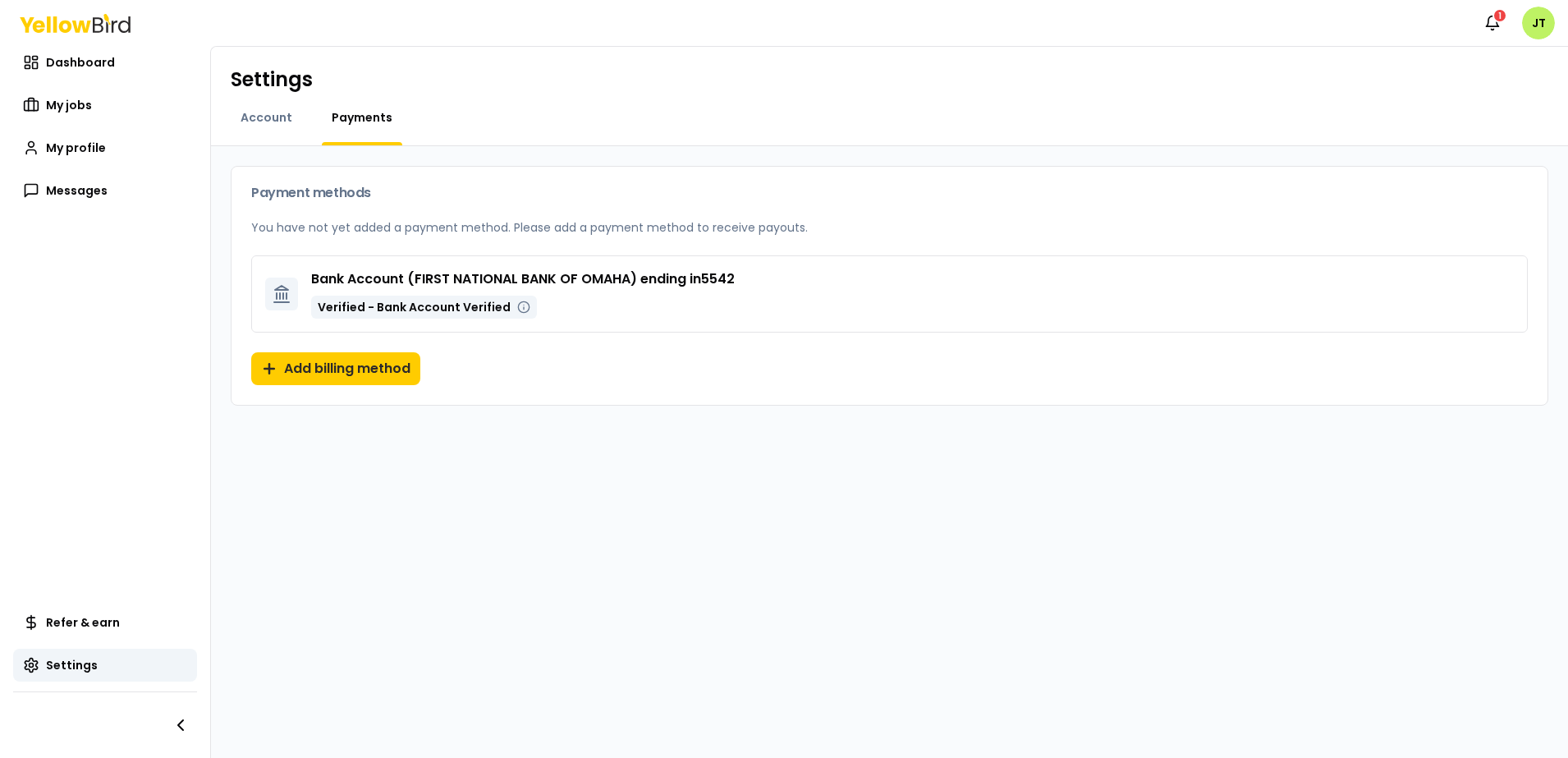
click at [326, 282] on p "Bank Account ( FIRST NATIONAL BANK OF OMAHA ) ending in 5542" at bounding box center [523, 279] width 423 height 20
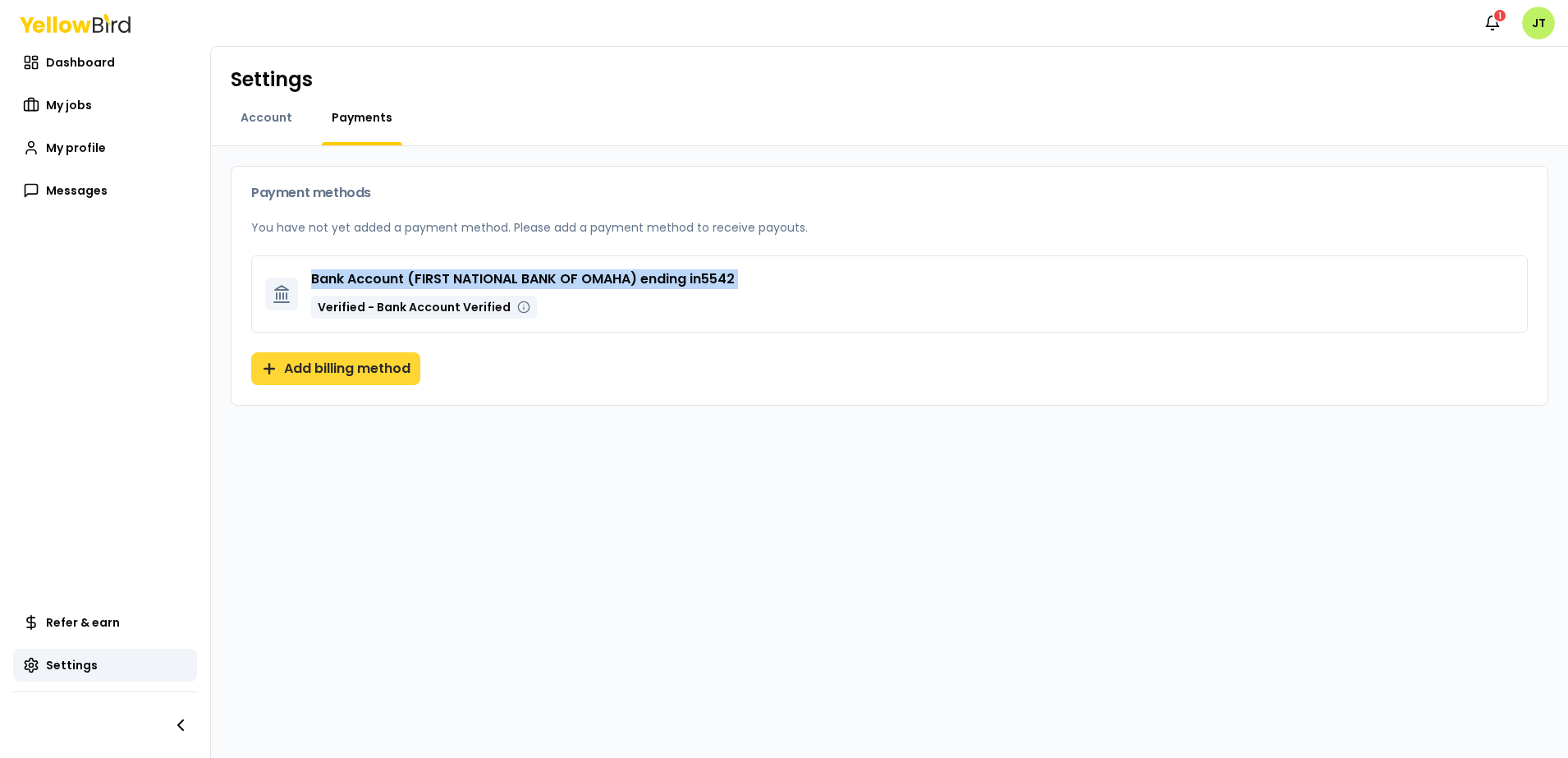
drag, startPoint x: 326, startPoint y: 282, endPoint x: 300, endPoint y: 372, distance: 93.7
click at [300, 372] on button "Add billing method" at bounding box center [335, 369] width 169 height 33
